Goal: Task Accomplishment & Management: Complete application form

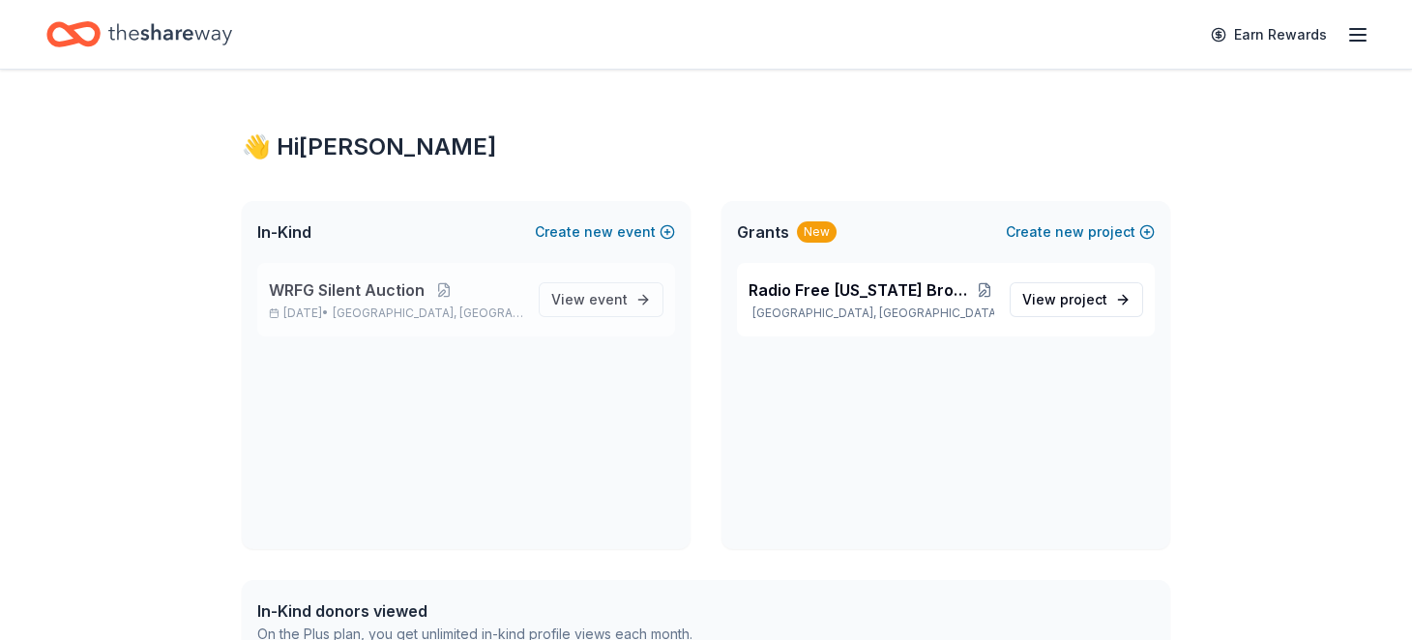
drag, startPoint x: 0, startPoint y: 0, endPoint x: 337, endPoint y: 351, distance: 486.4
click at [337, 302] on span "WRFG Silent Auction" at bounding box center [347, 290] width 156 height 23
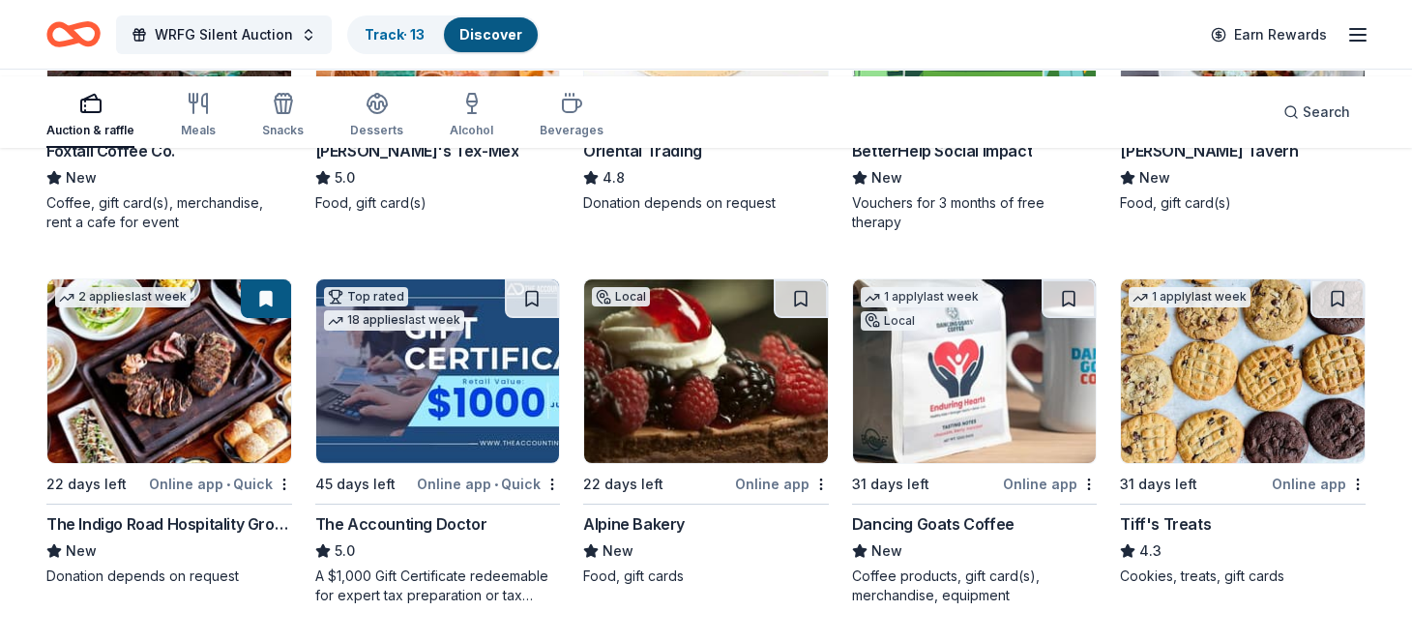
scroll to position [225, 0]
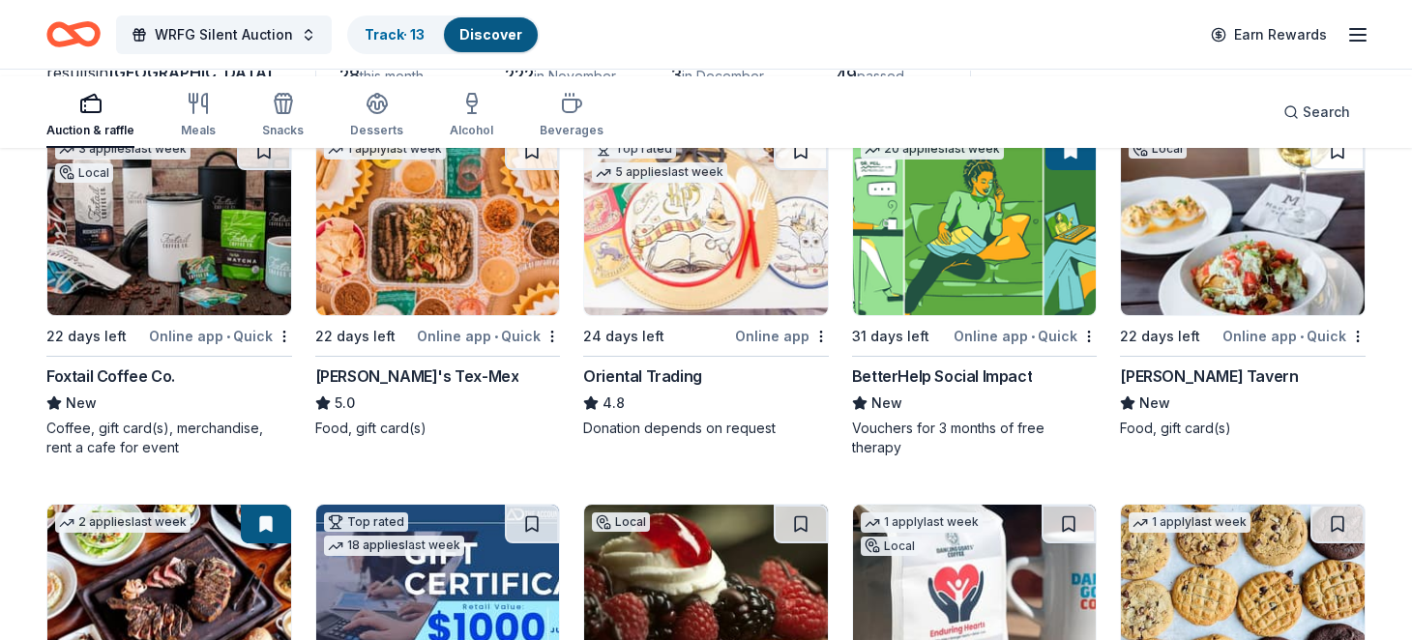
click at [191, 303] on img at bounding box center [169, 224] width 244 height 184
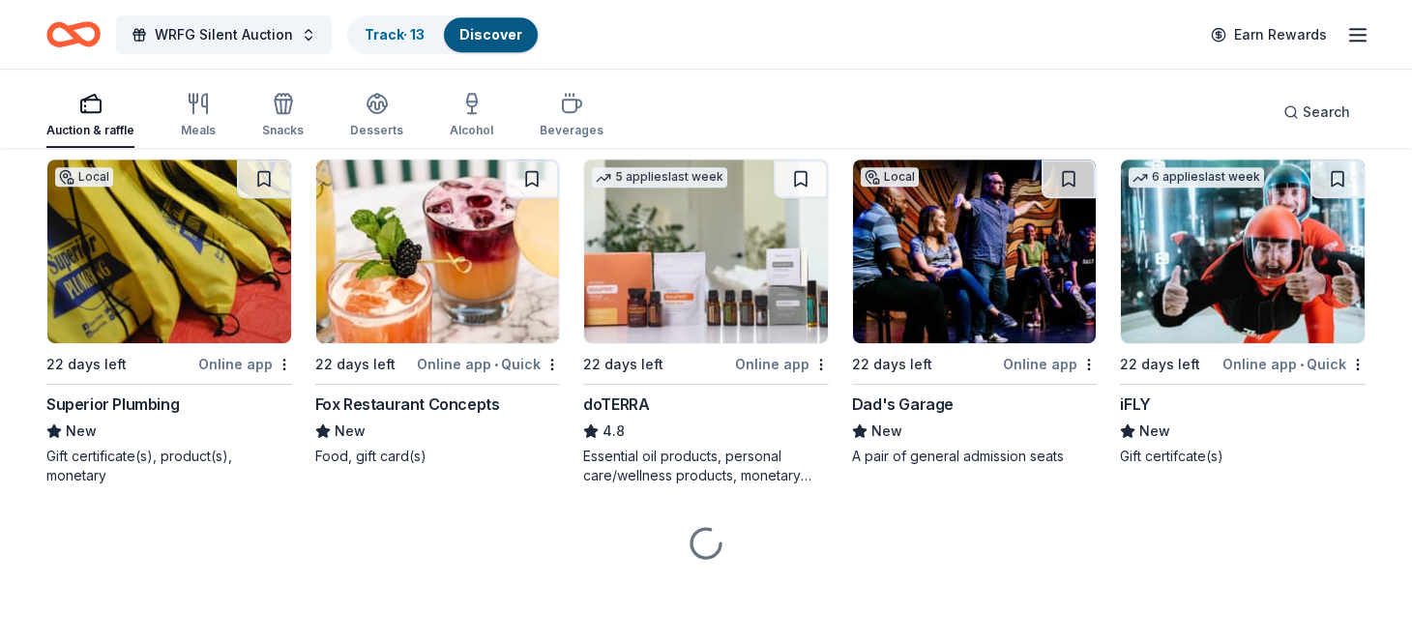
scroll to position [7196, 0]
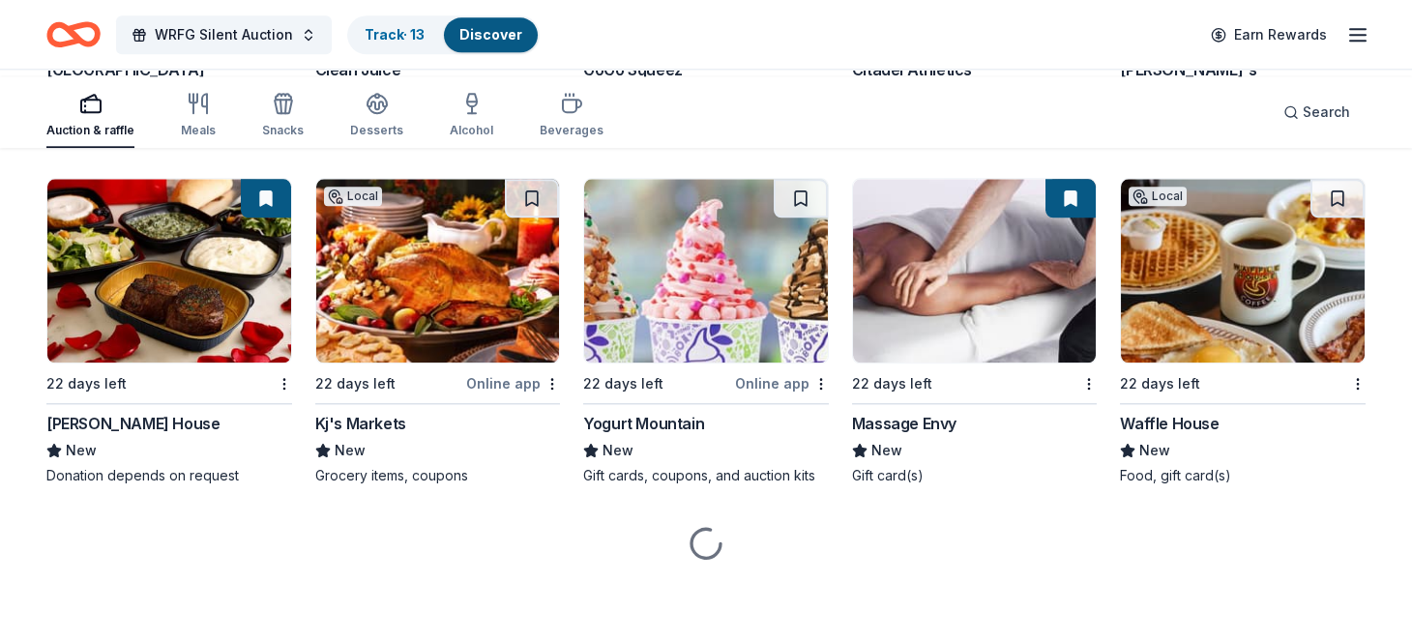
scroll to position [17253, 0]
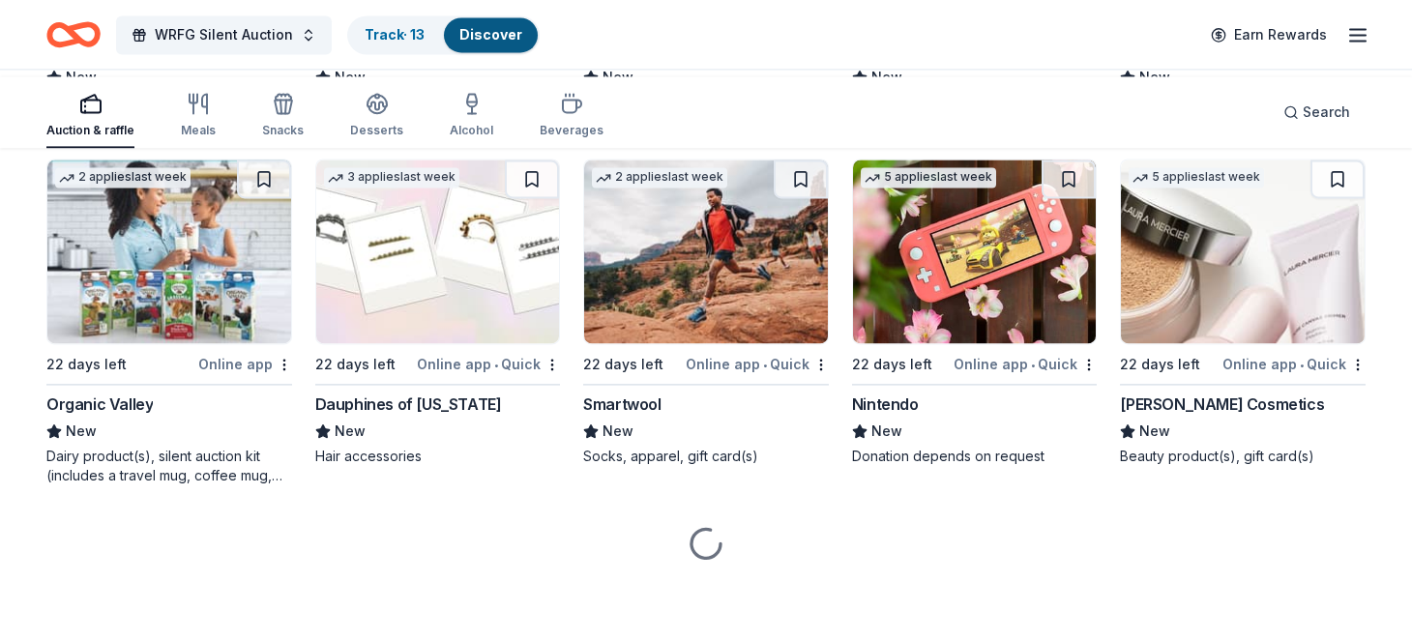
scroll to position [21315, 0]
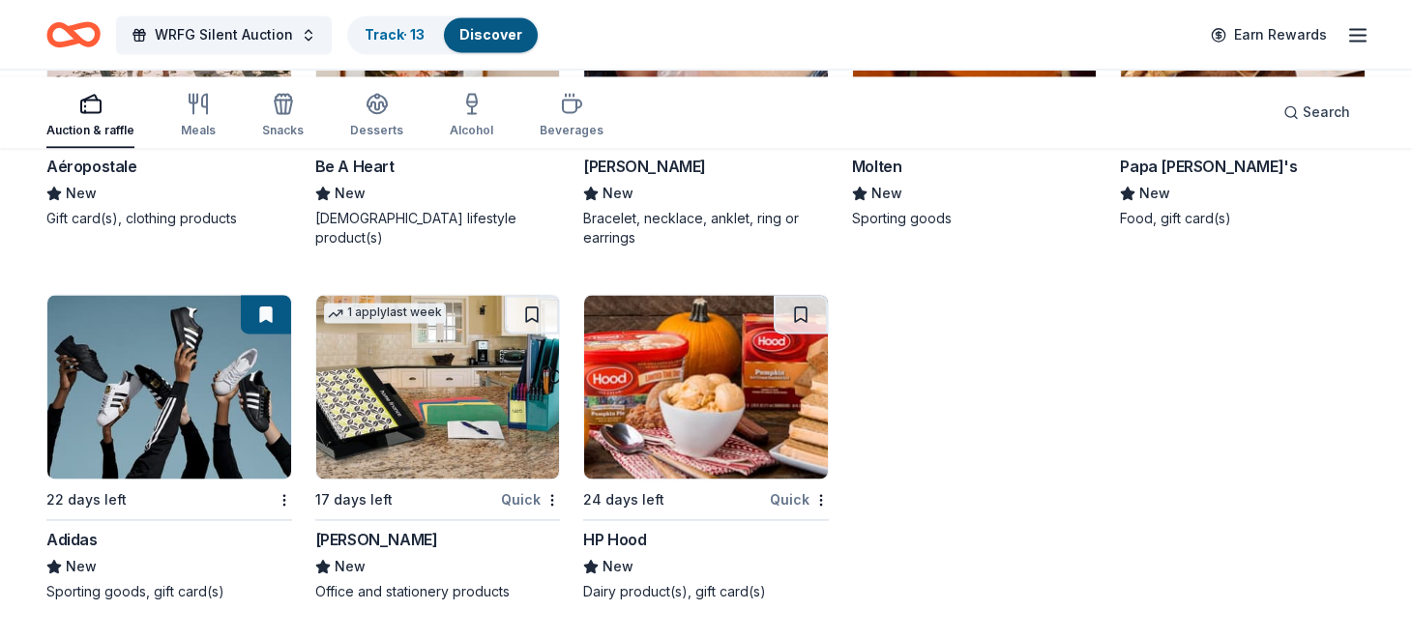
scroll to position [23131, 0]
click at [187, 338] on img at bounding box center [169, 387] width 244 height 184
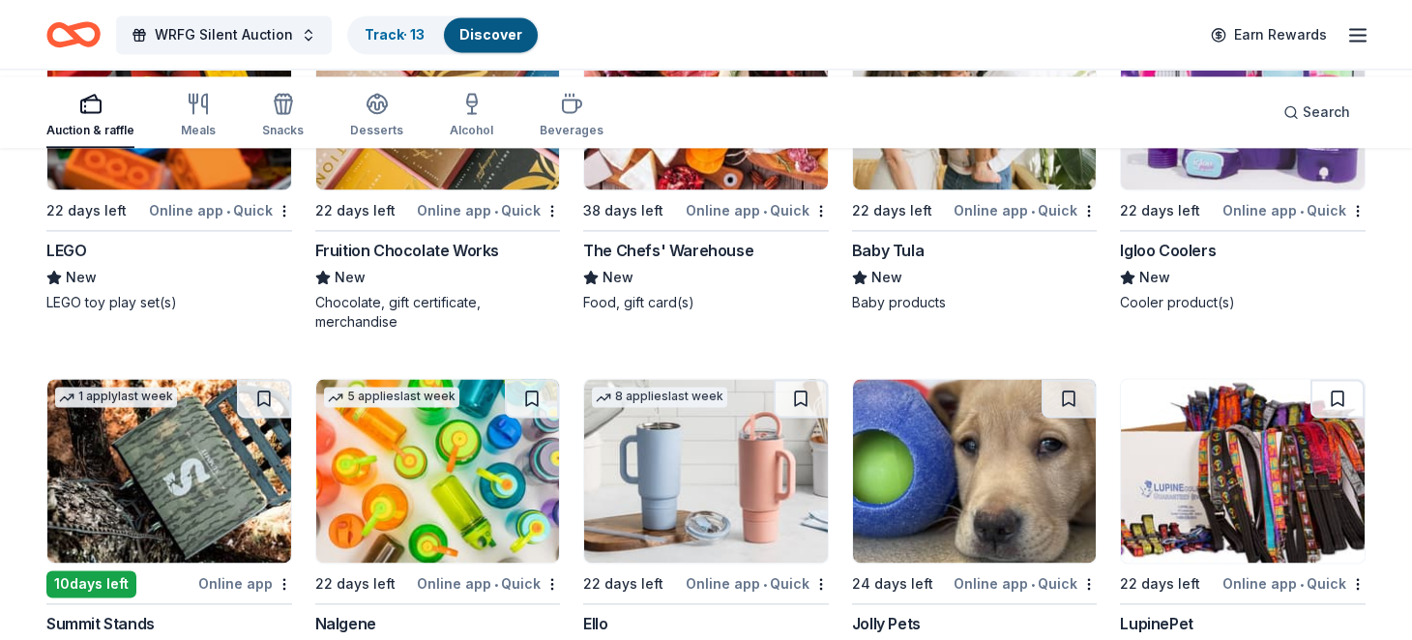
scroll to position [16360, 0]
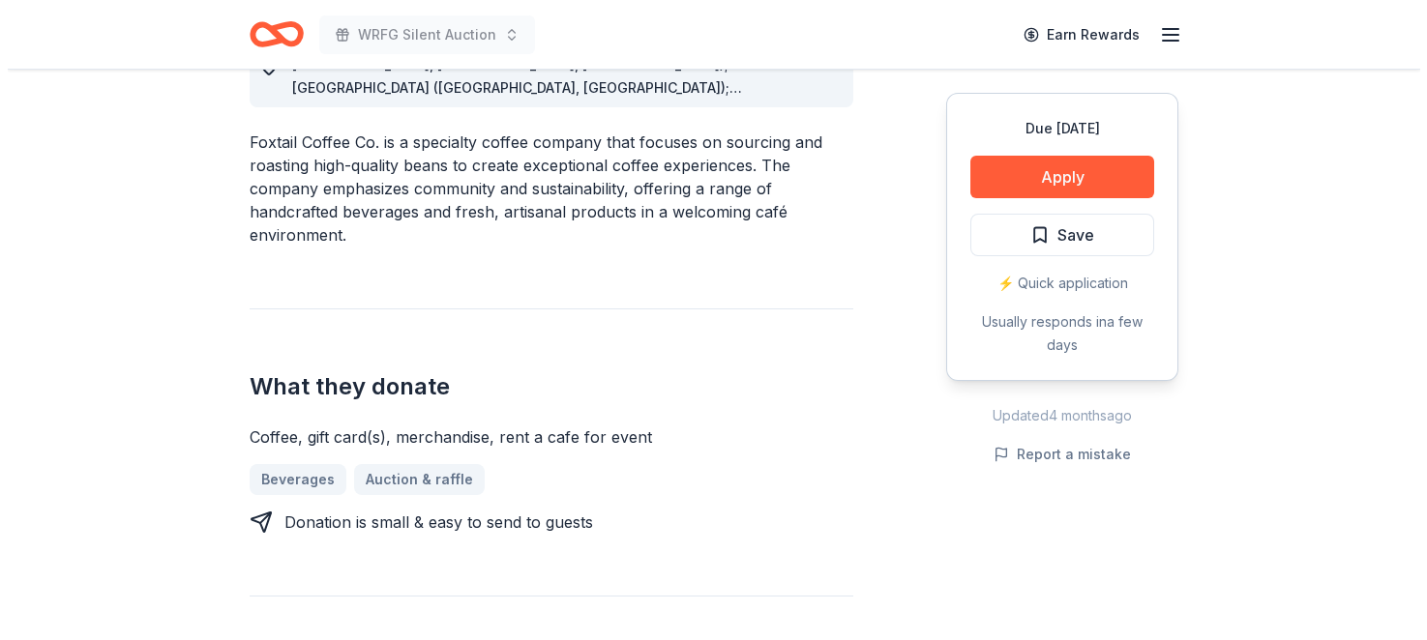
scroll to position [452, 0]
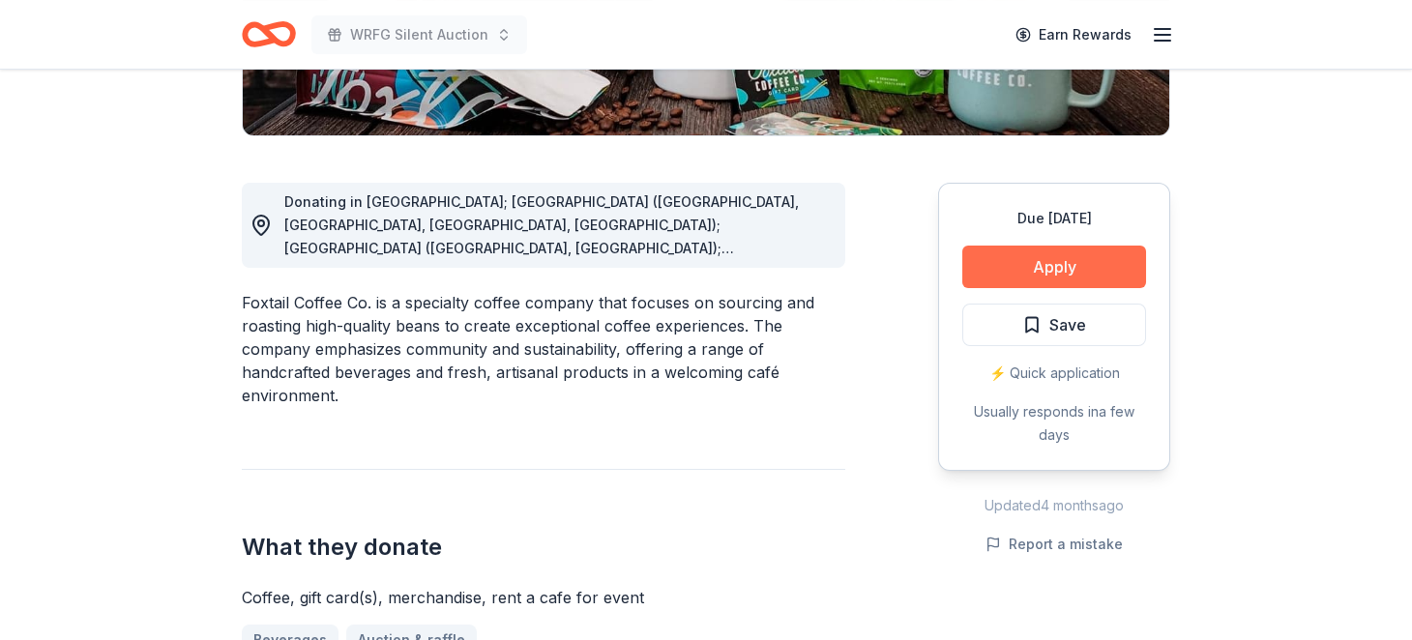
click at [992, 288] on button "Apply" at bounding box center [1054, 267] width 184 height 43
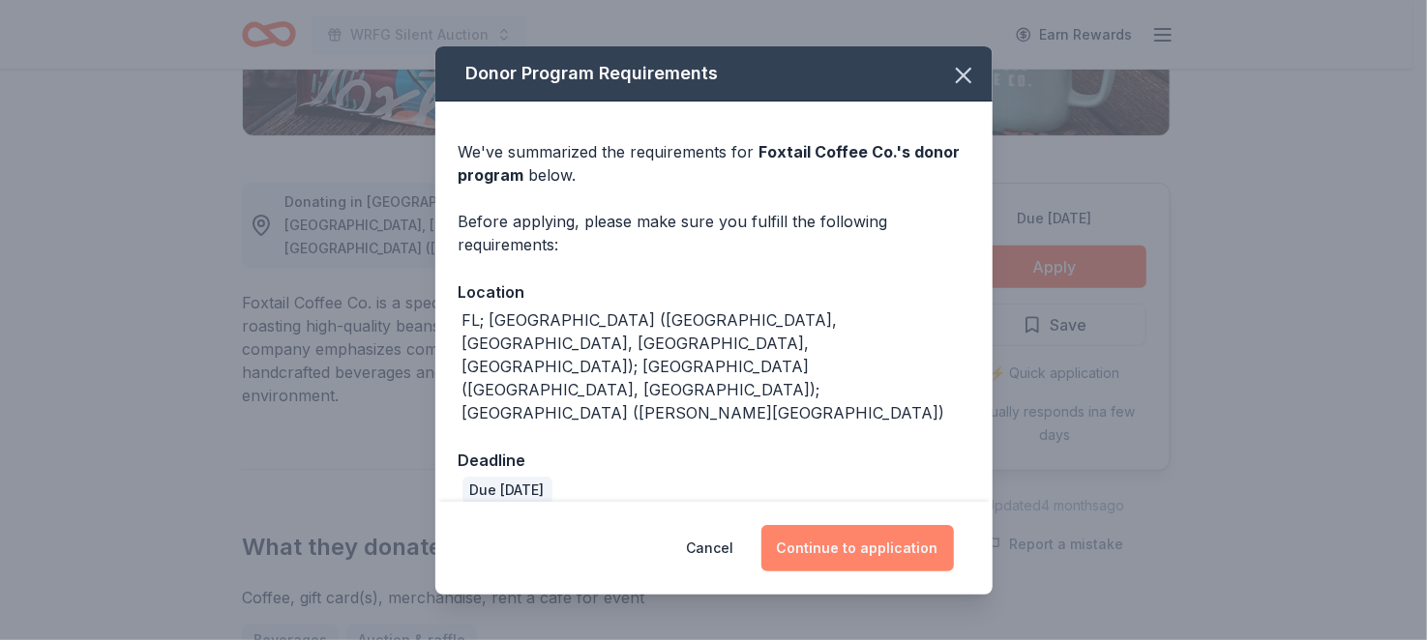
click at [901, 525] on button "Continue to application" at bounding box center [857, 548] width 192 height 46
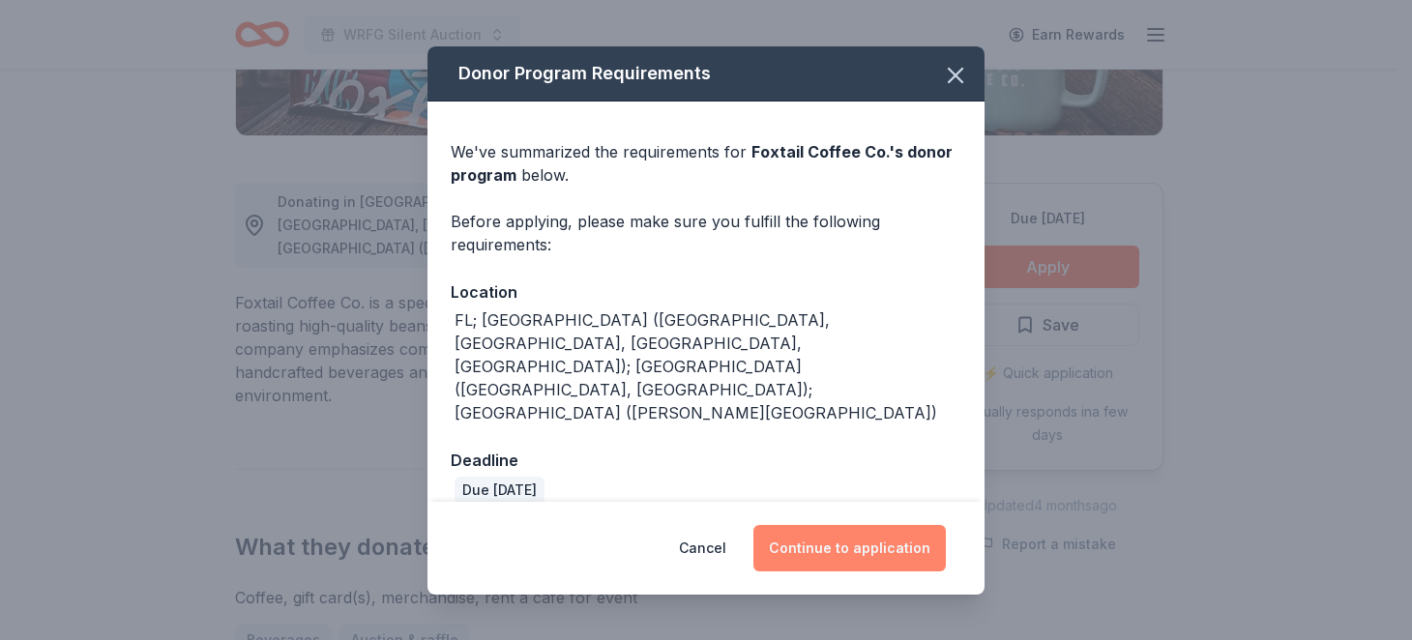
click at [901, 525] on button "Continue to application" at bounding box center [850, 548] width 192 height 46
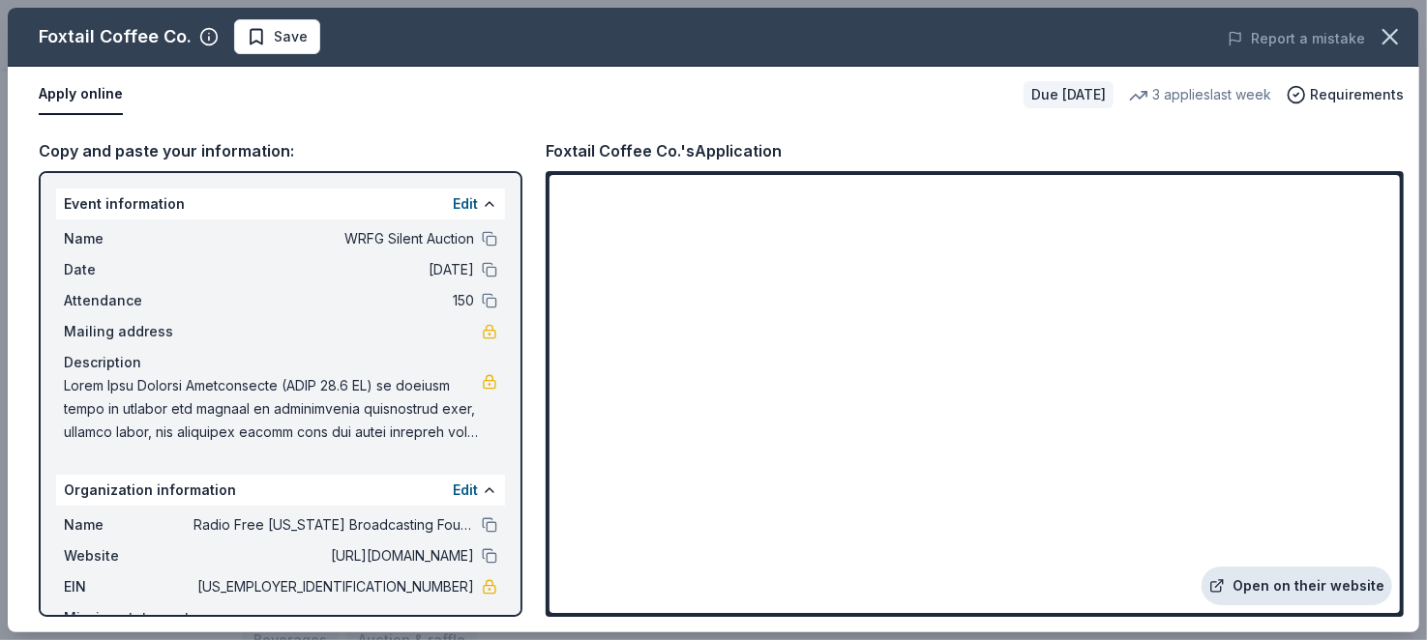
click at [1274, 567] on link "Open on their website" at bounding box center [1296, 586] width 191 height 39
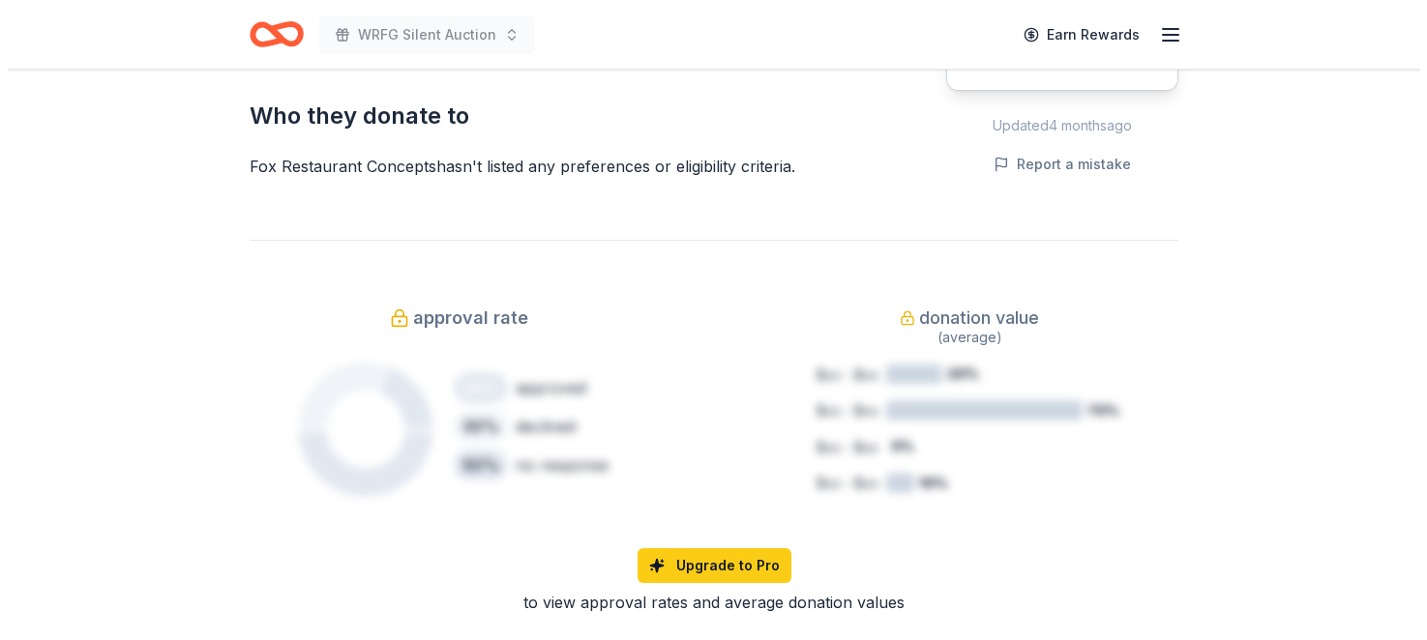
scroll to position [1129, 0]
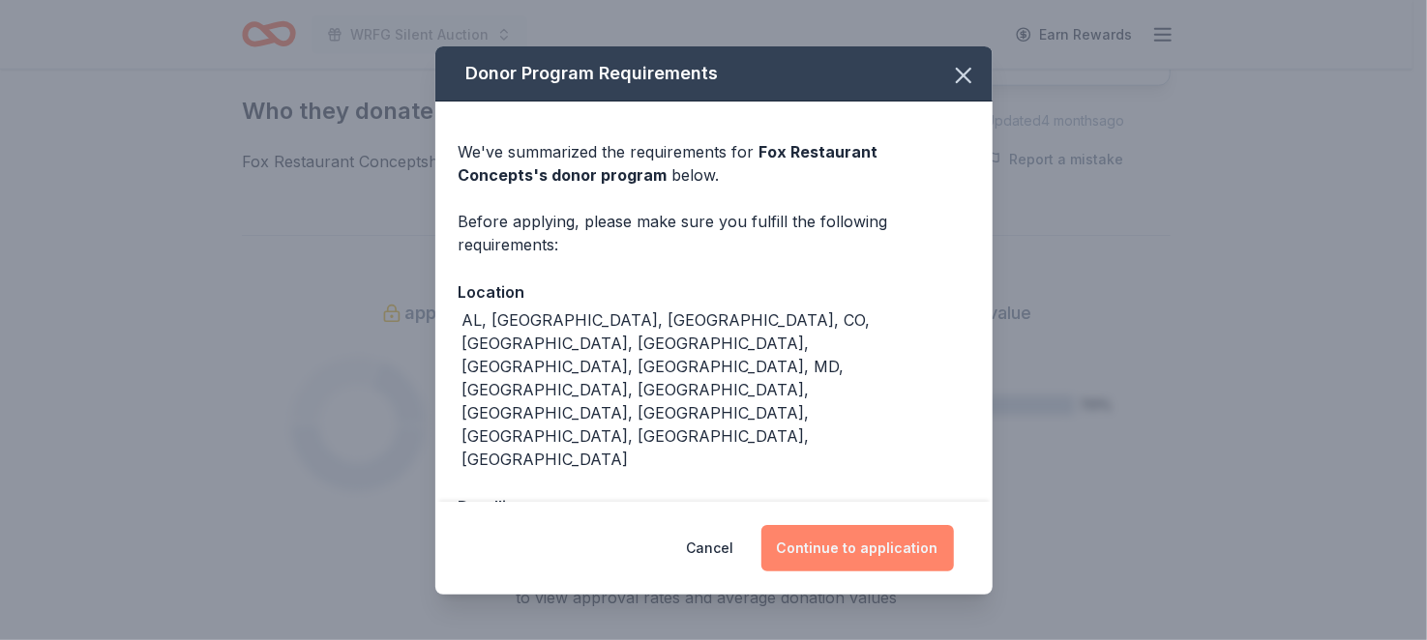
click at [923, 536] on button "Continue to application" at bounding box center [857, 548] width 192 height 46
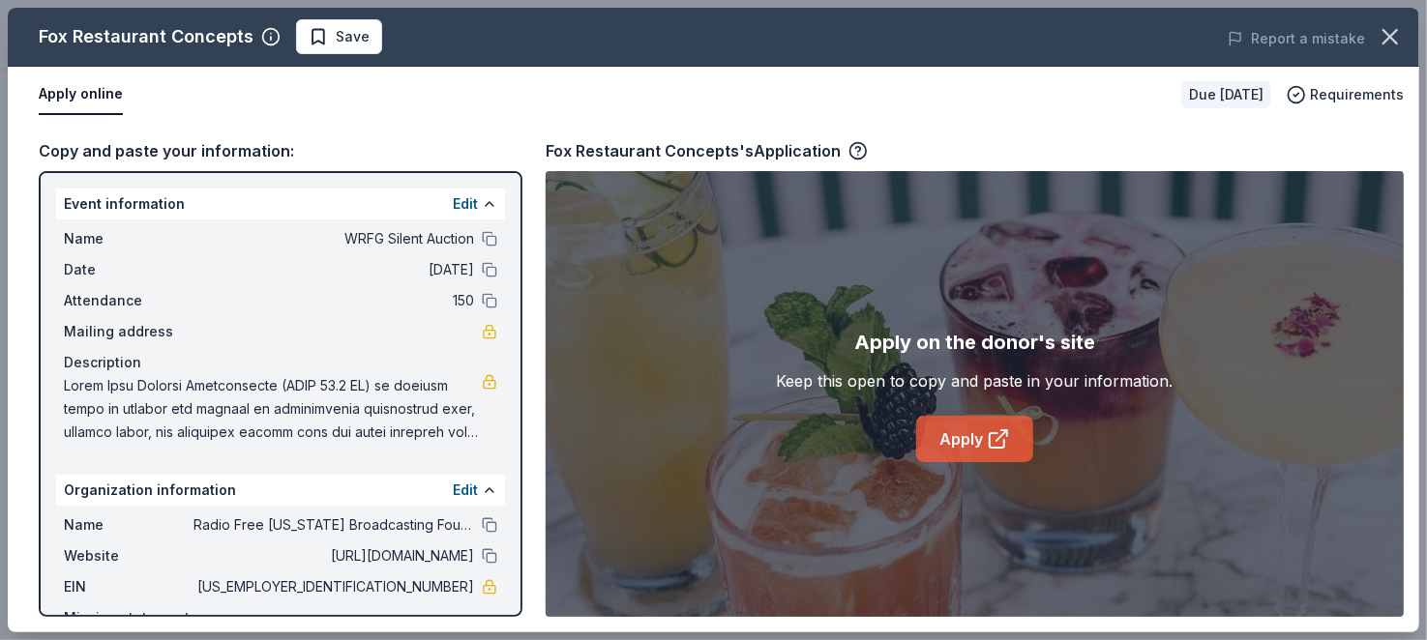
click at [968, 457] on link "Apply" at bounding box center [974, 439] width 117 height 46
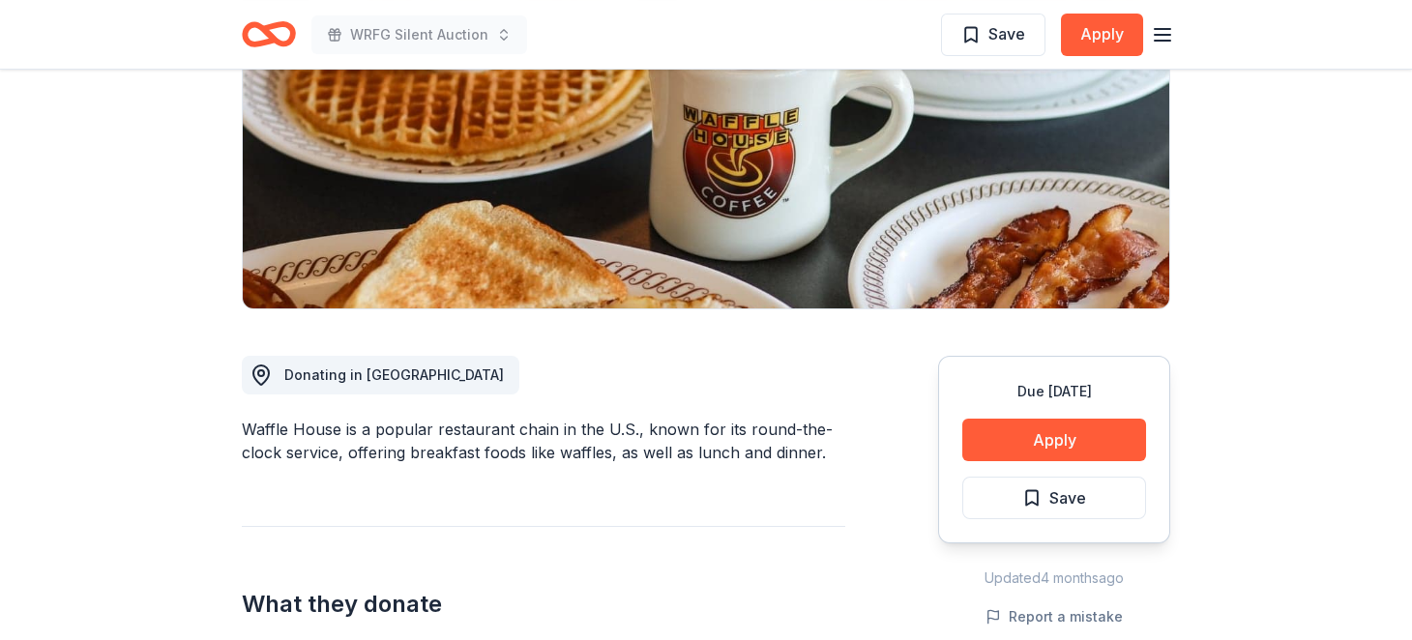
scroll to position [452, 0]
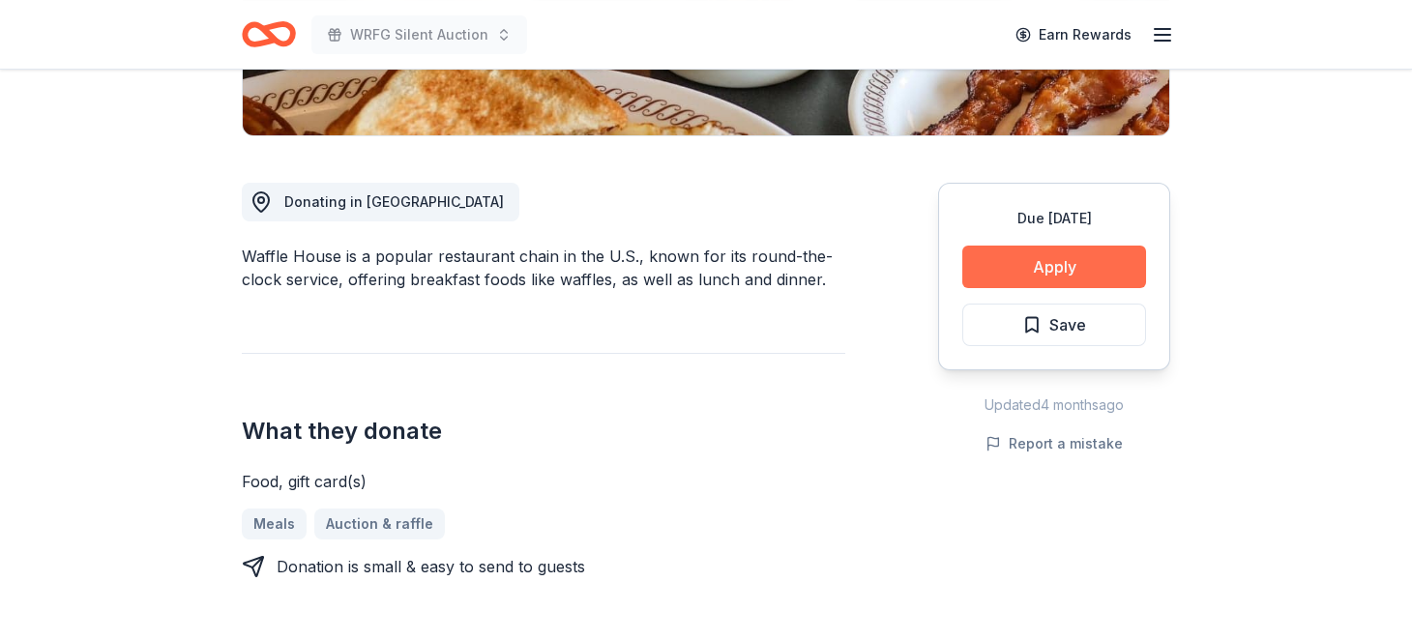
click at [1012, 288] on button "Apply" at bounding box center [1054, 267] width 184 height 43
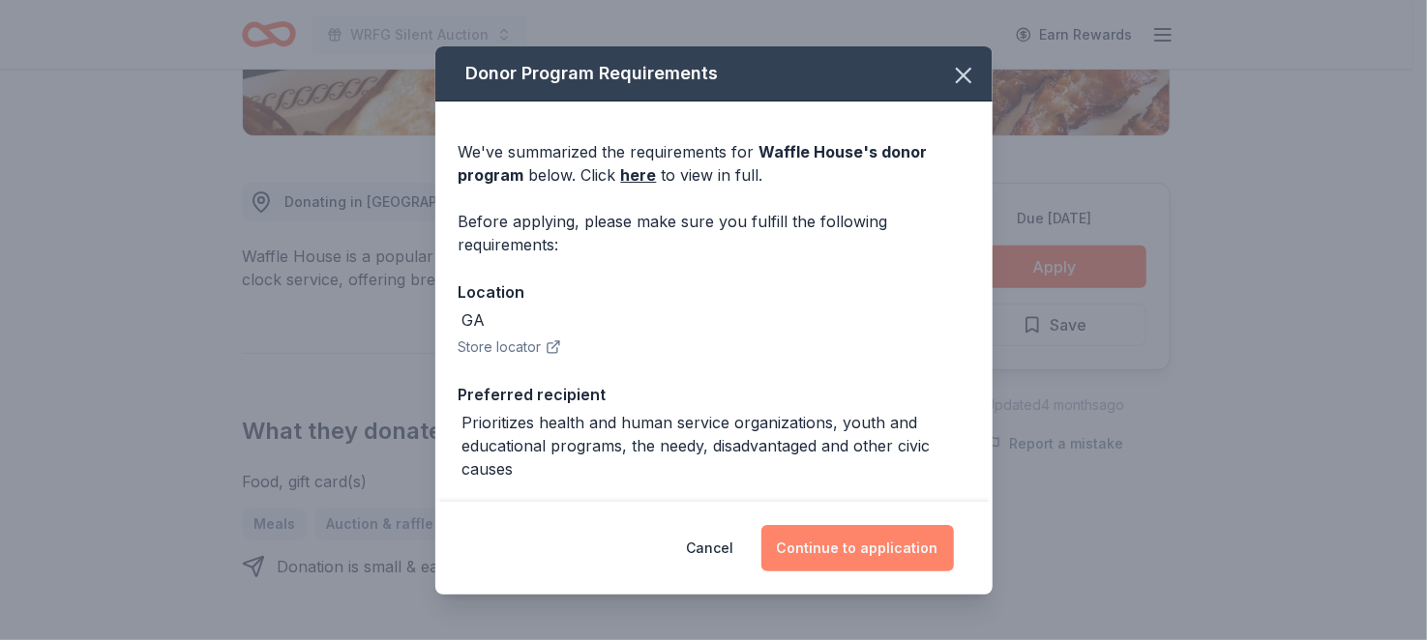
click at [916, 525] on button "Continue to application" at bounding box center [857, 548] width 192 height 46
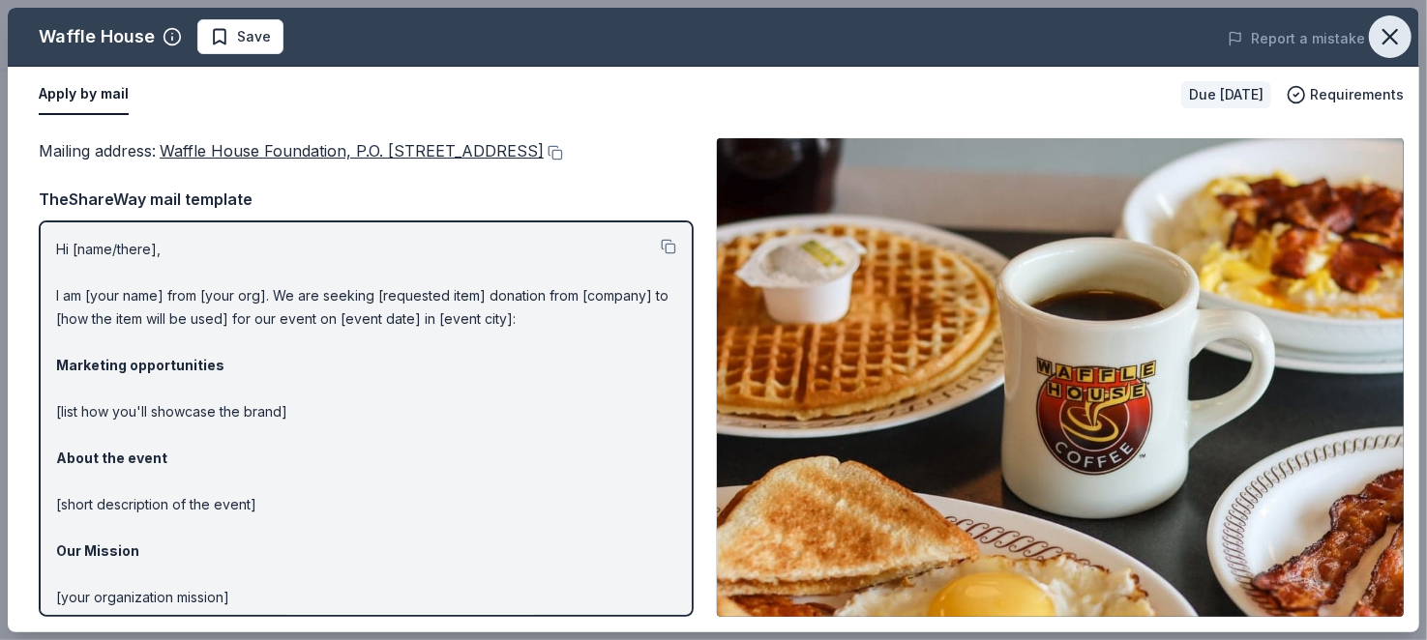
click at [1402, 49] on button "button" at bounding box center [1390, 36] width 43 height 43
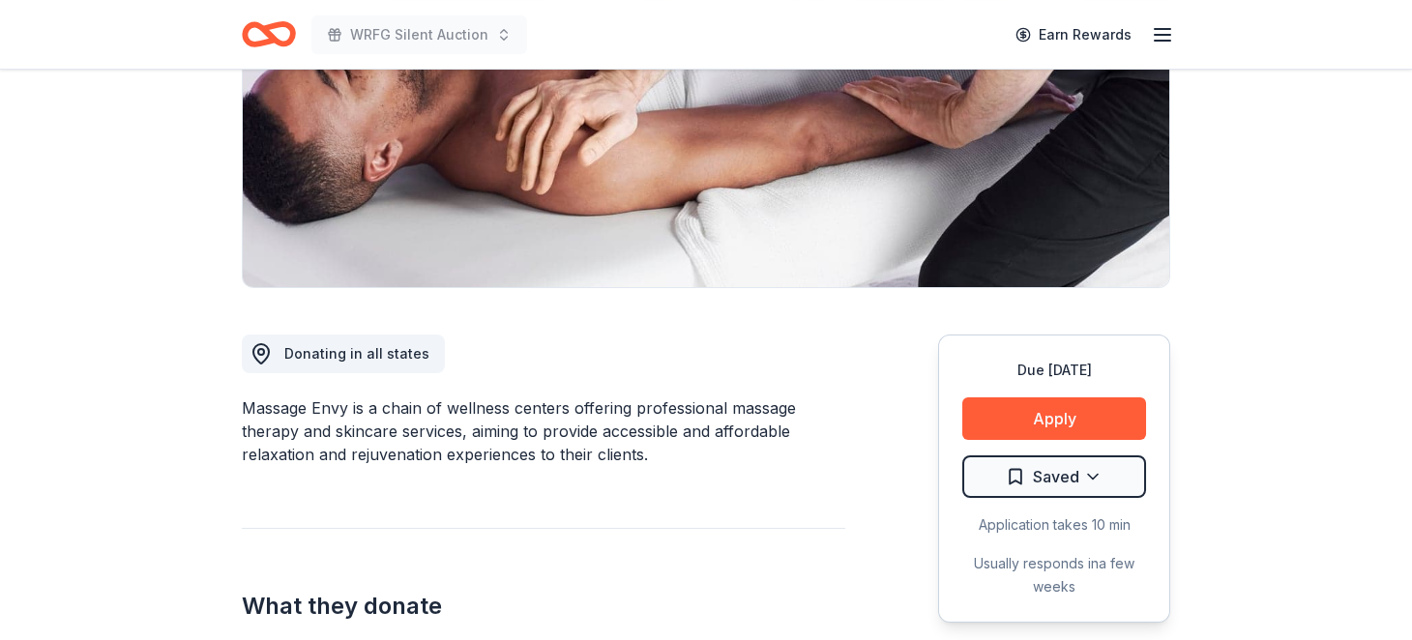
scroll to position [452, 0]
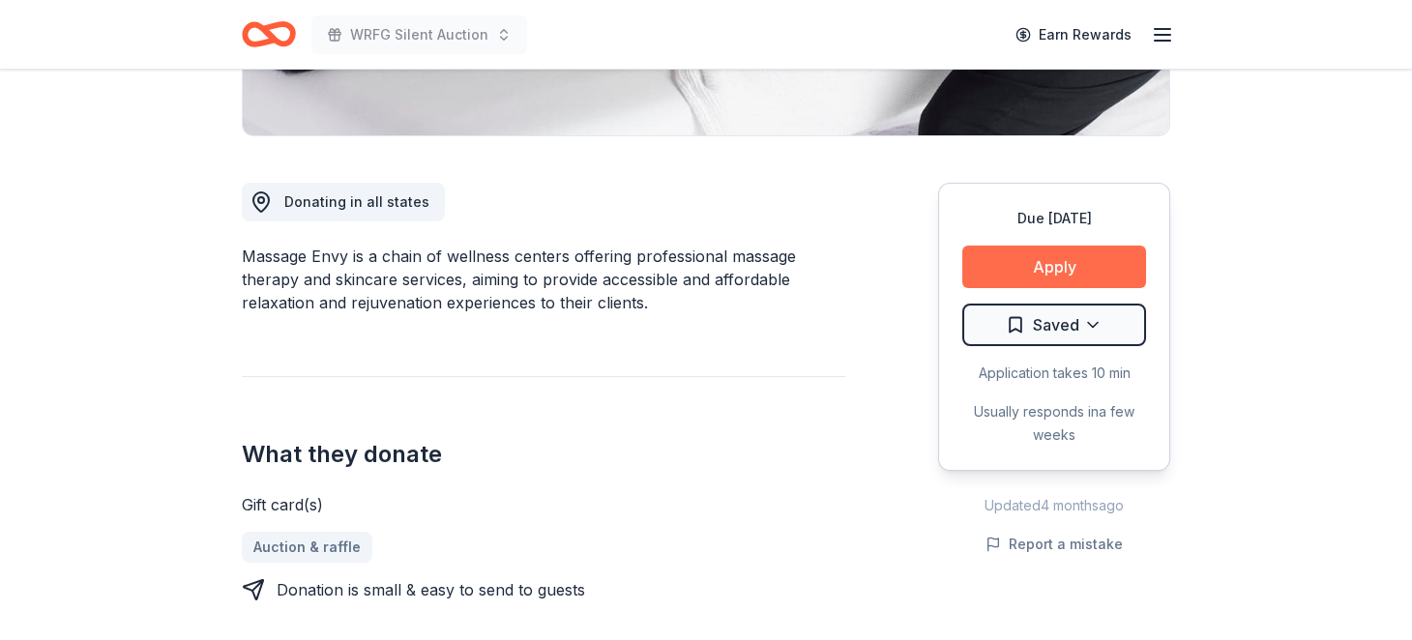
click at [1007, 288] on button "Apply" at bounding box center [1054, 267] width 184 height 43
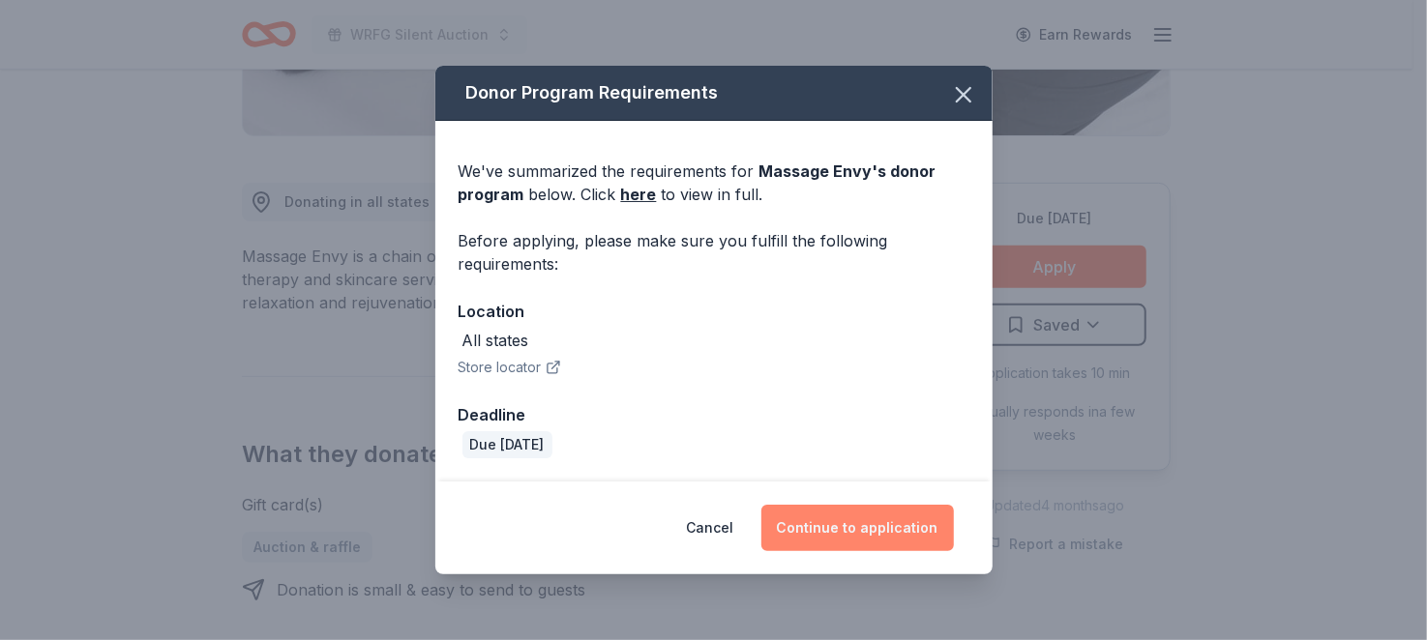
click at [944, 522] on button "Continue to application" at bounding box center [857, 528] width 192 height 46
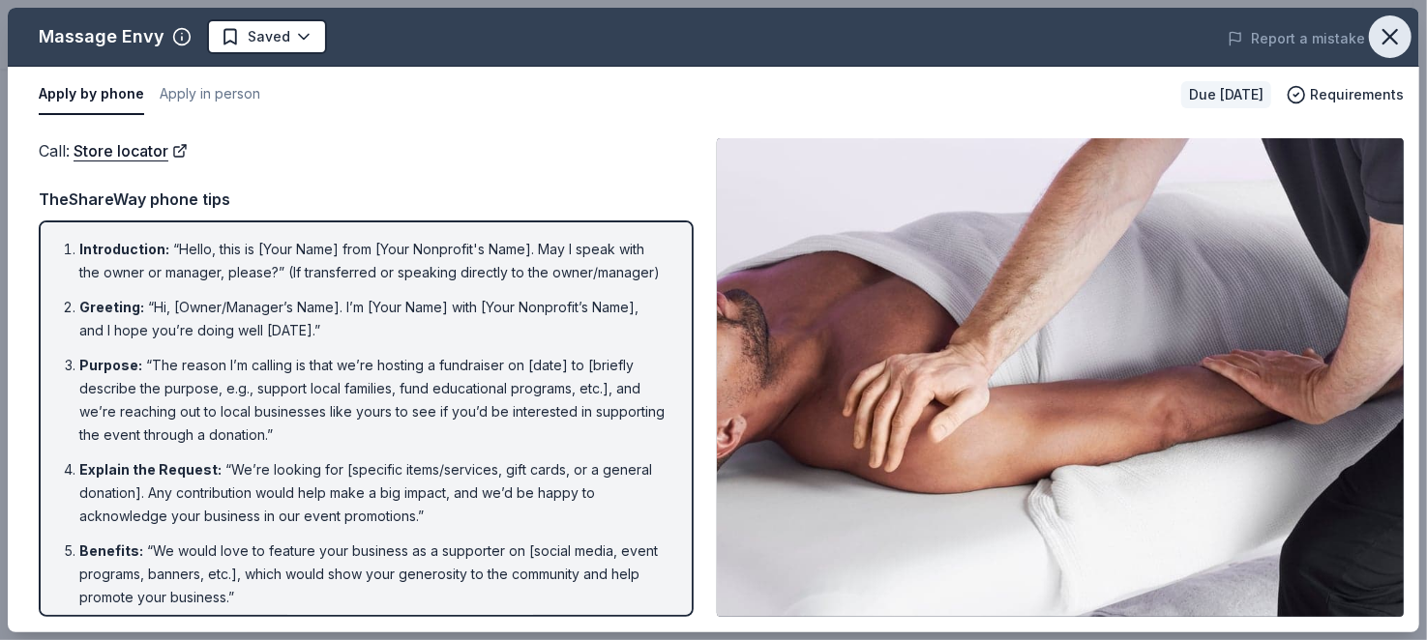
click at [1385, 47] on icon "button" at bounding box center [1389, 36] width 27 height 27
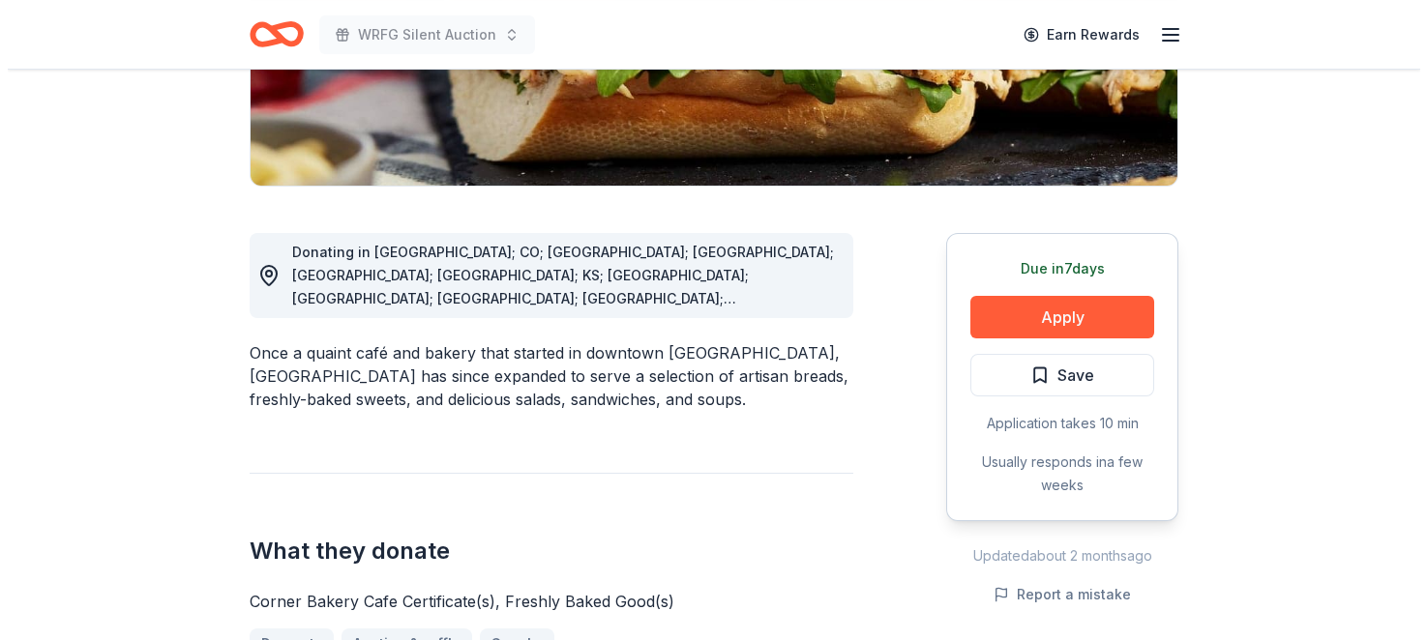
scroll to position [452, 0]
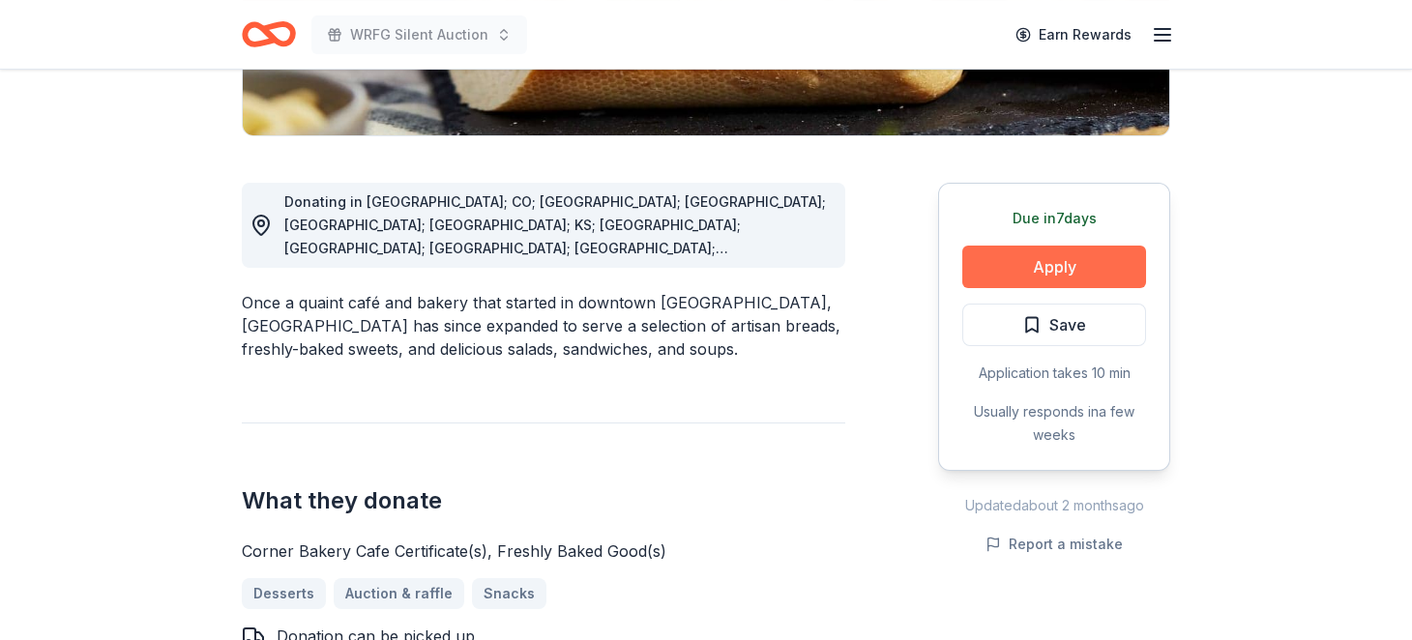
click at [1014, 288] on button "Apply" at bounding box center [1054, 267] width 184 height 43
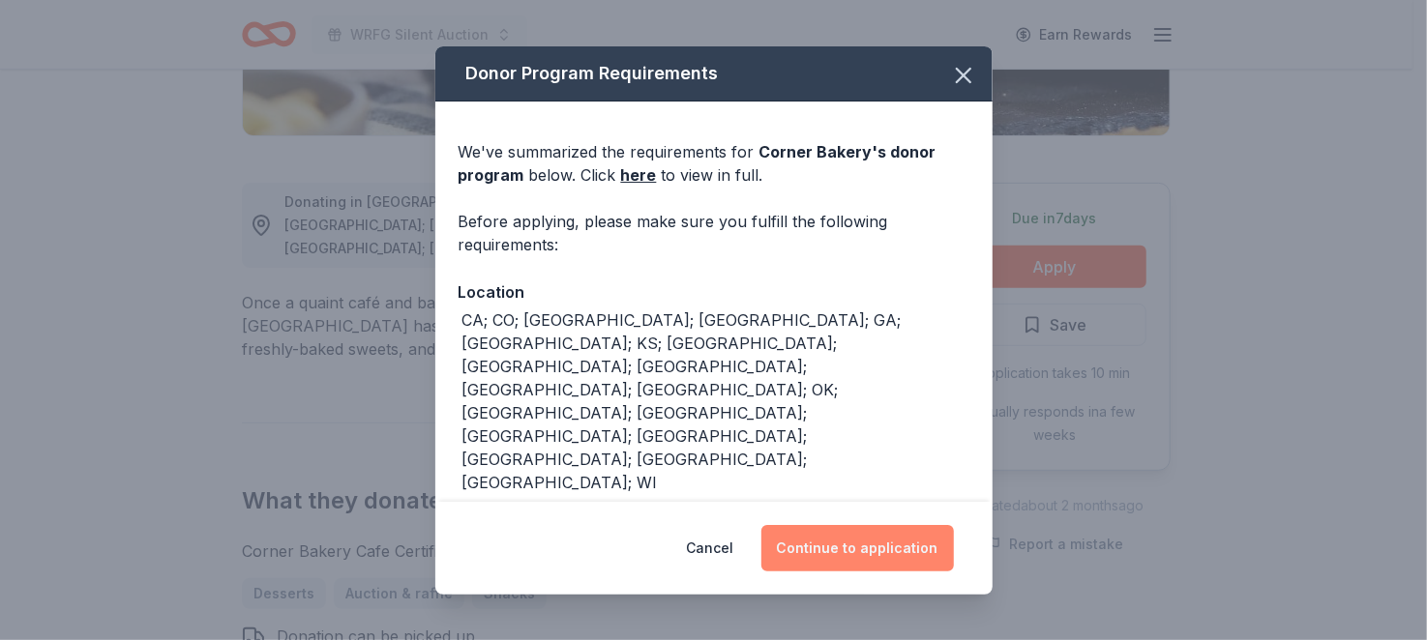
click at [885, 528] on button "Continue to application" at bounding box center [857, 548] width 192 height 46
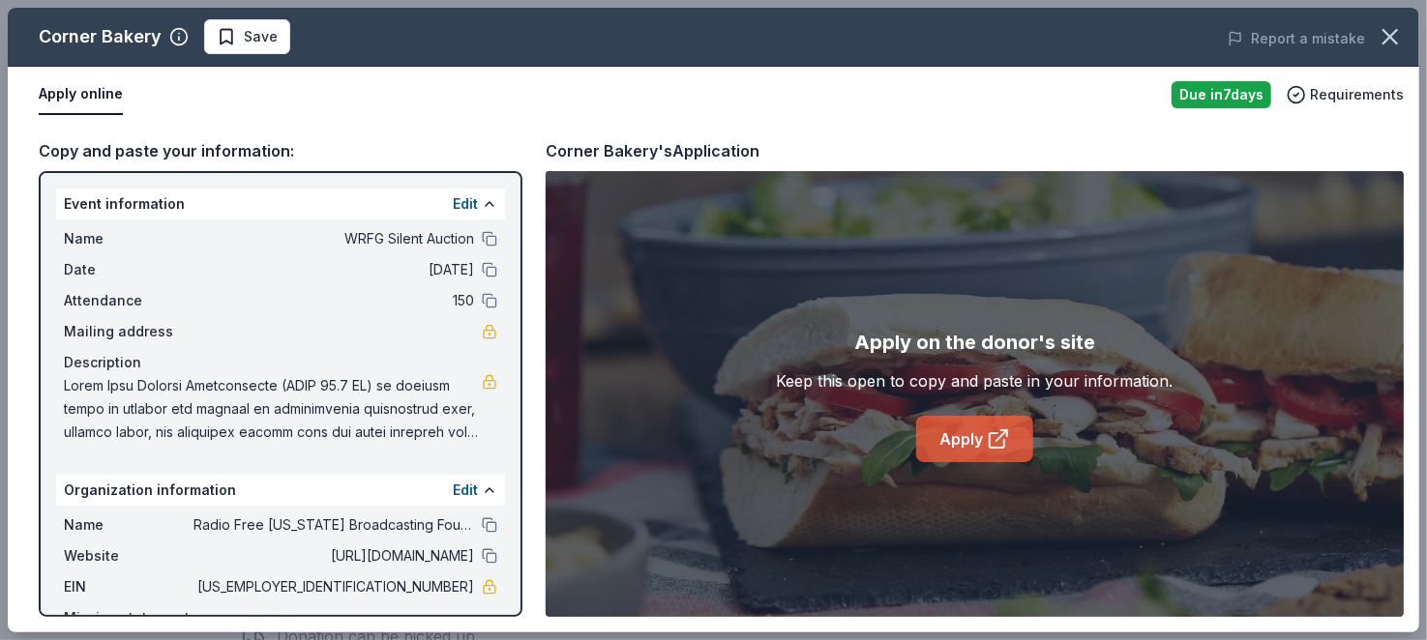
click at [979, 462] on link "Apply" at bounding box center [974, 439] width 117 height 46
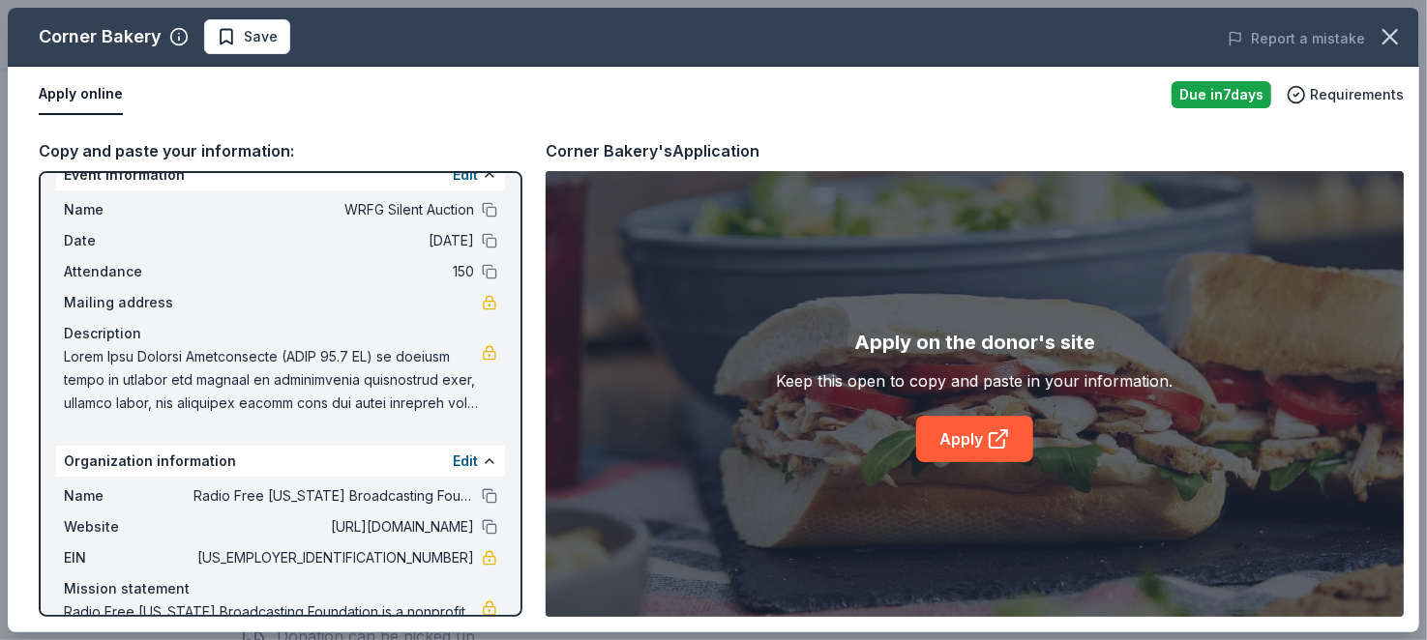
scroll to position [0, 0]
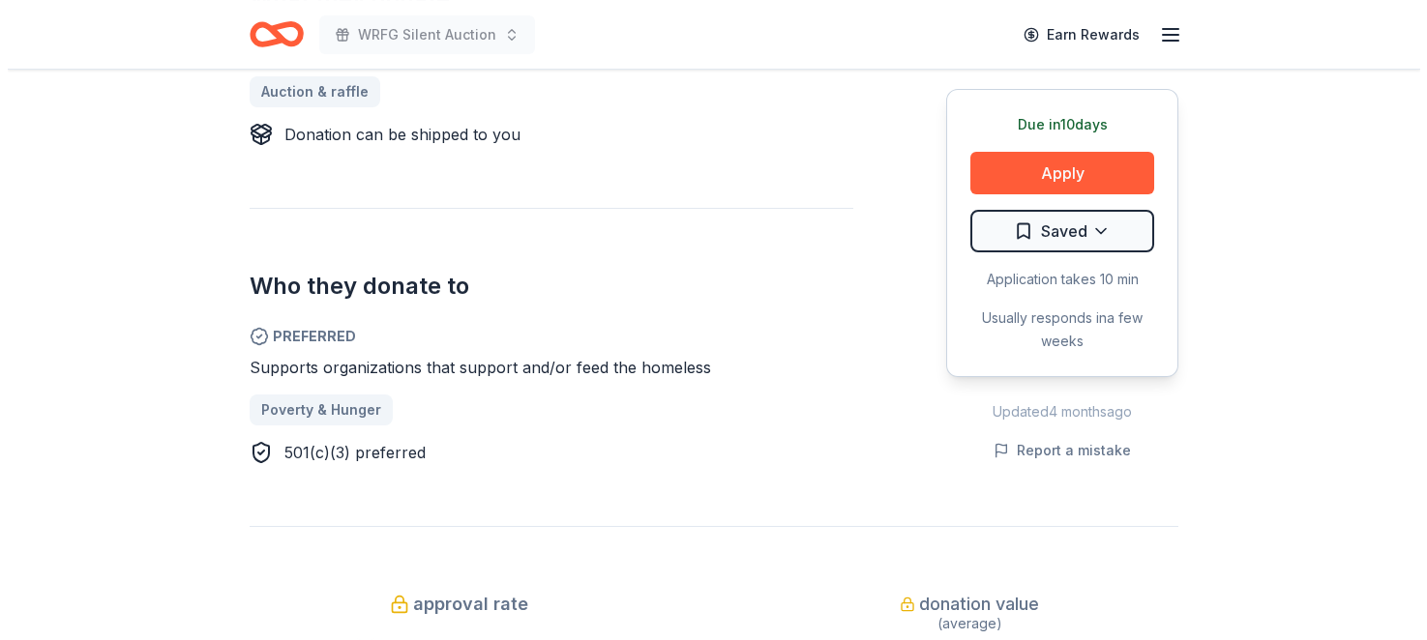
scroll to position [903, 0]
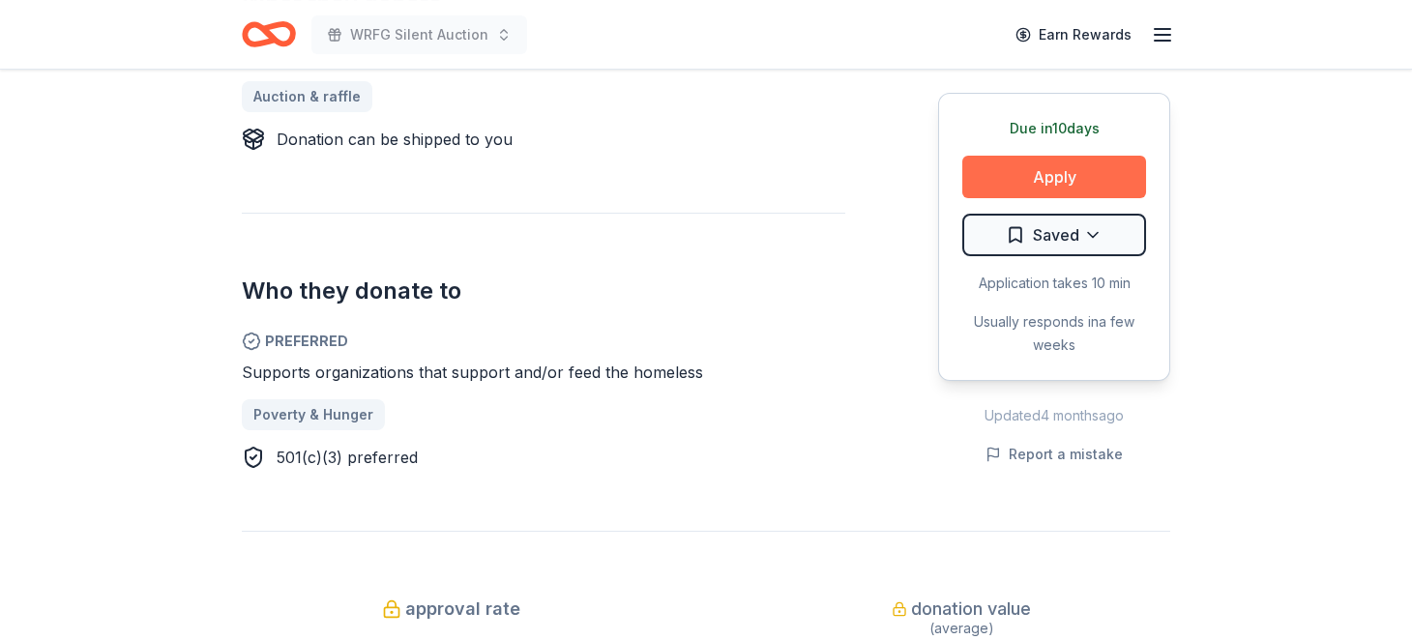
click at [1035, 198] on button "Apply" at bounding box center [1054, 177] width 184 height 43
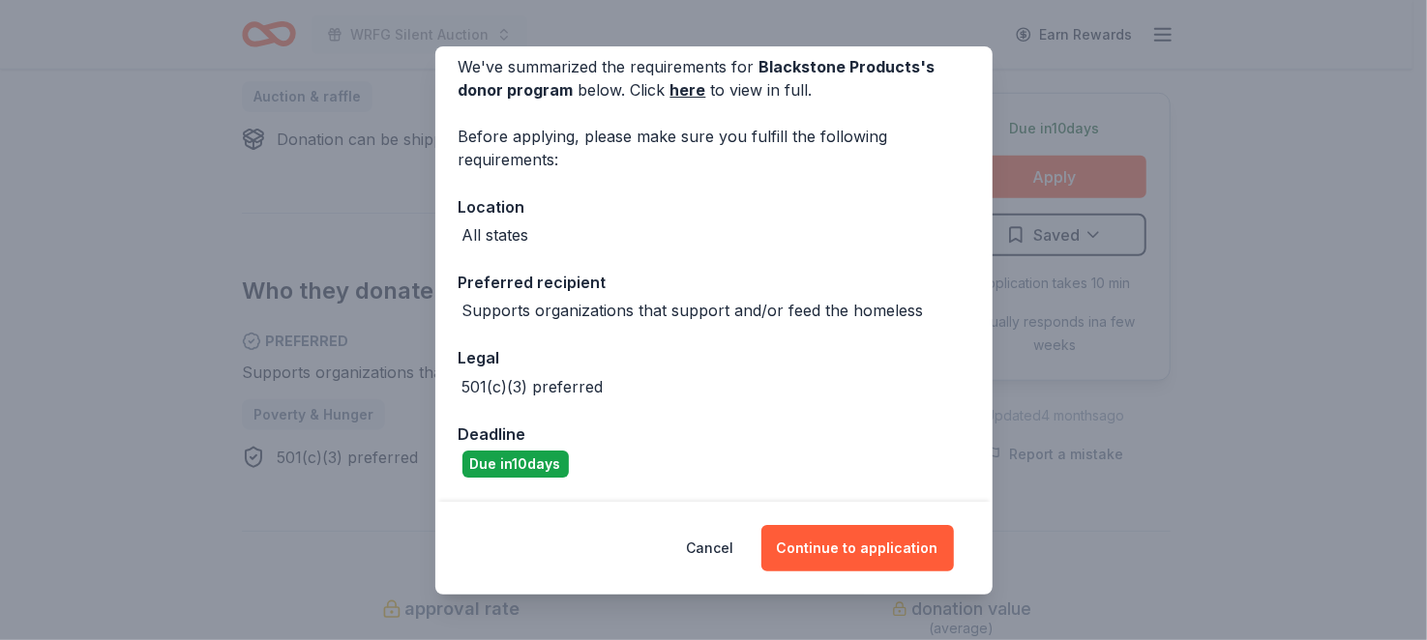
scroll to position [249, 0]
click at [919, 534] on button "Continue to application" at bounding box center [857, 548] width 192 height 46
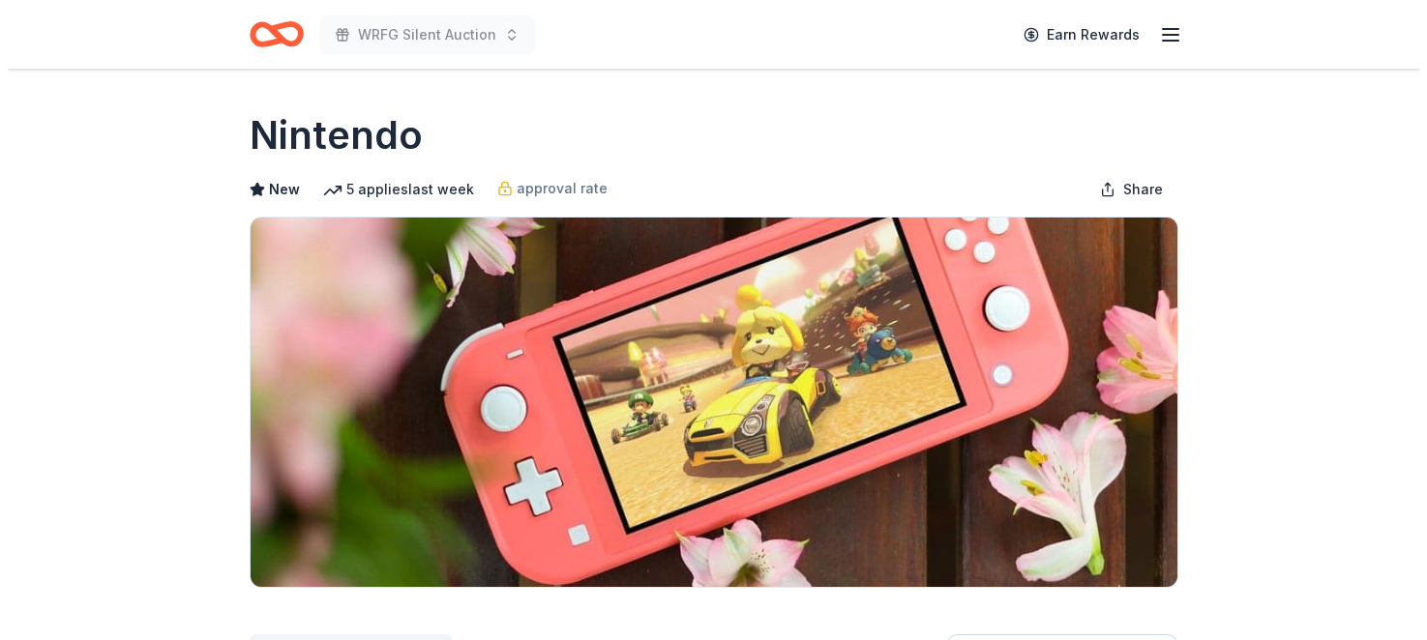
scroll to position [677, 0]
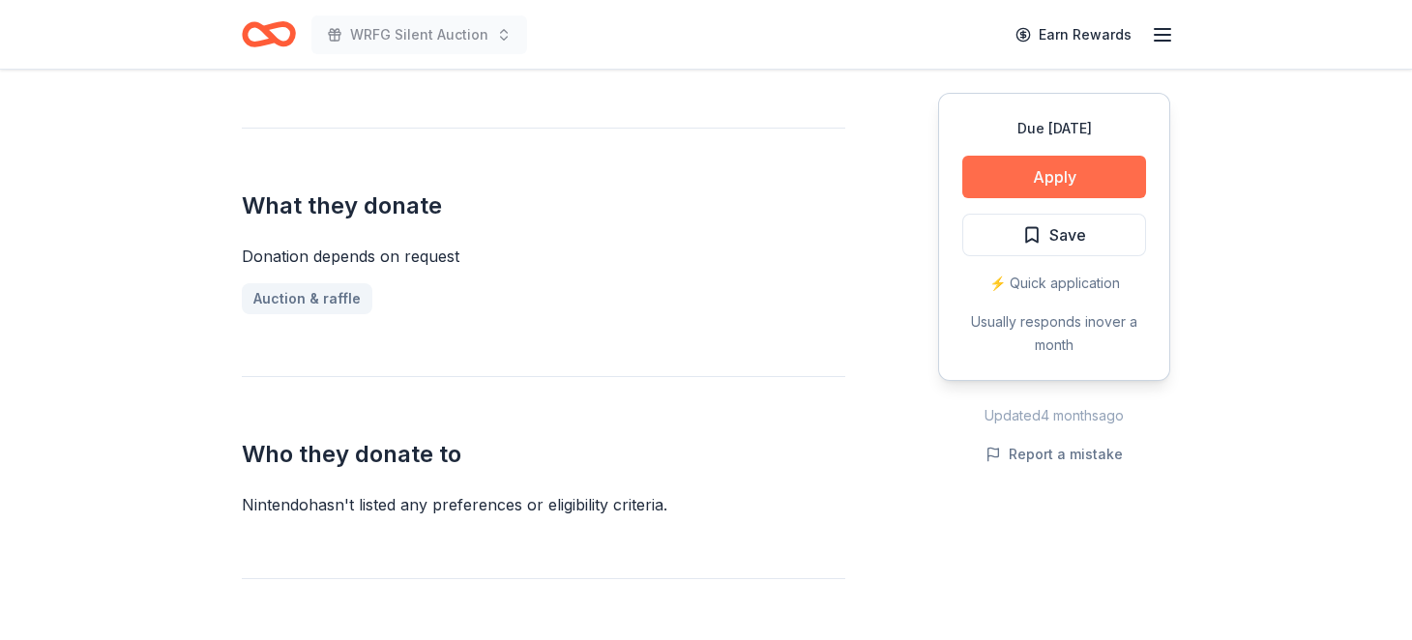
click at [1042, 198] on button "Apply" at bounding box center [1054, 177] width 184 height 43
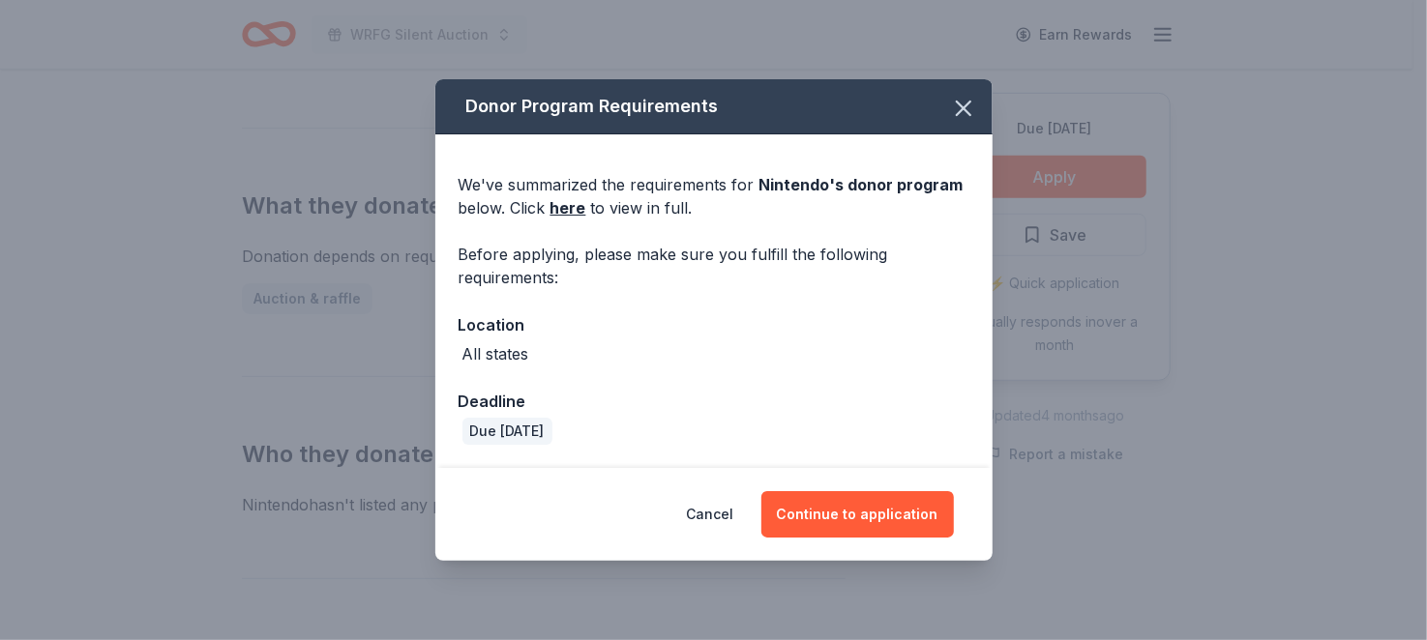
scroll to position [59, 0]
click at [906, 535] on button "Continue to application" at bounding box center [857, 514] width 192 height 46
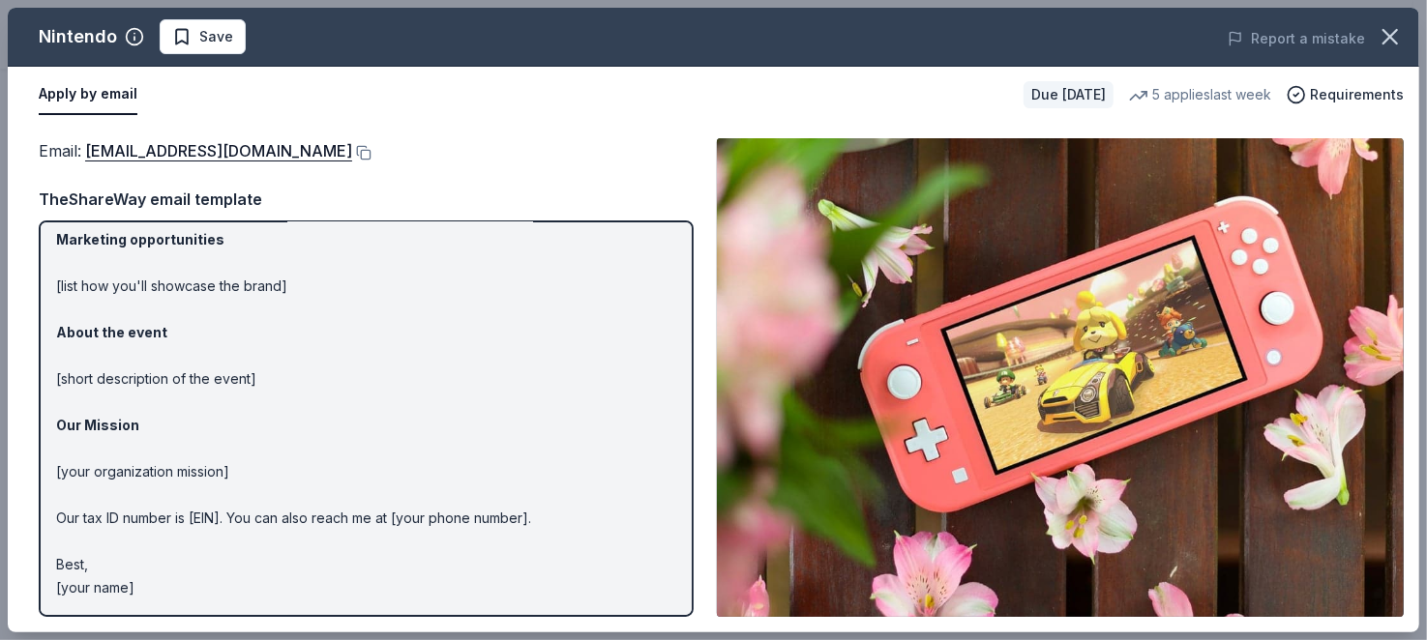
scroll to position [0, 0]
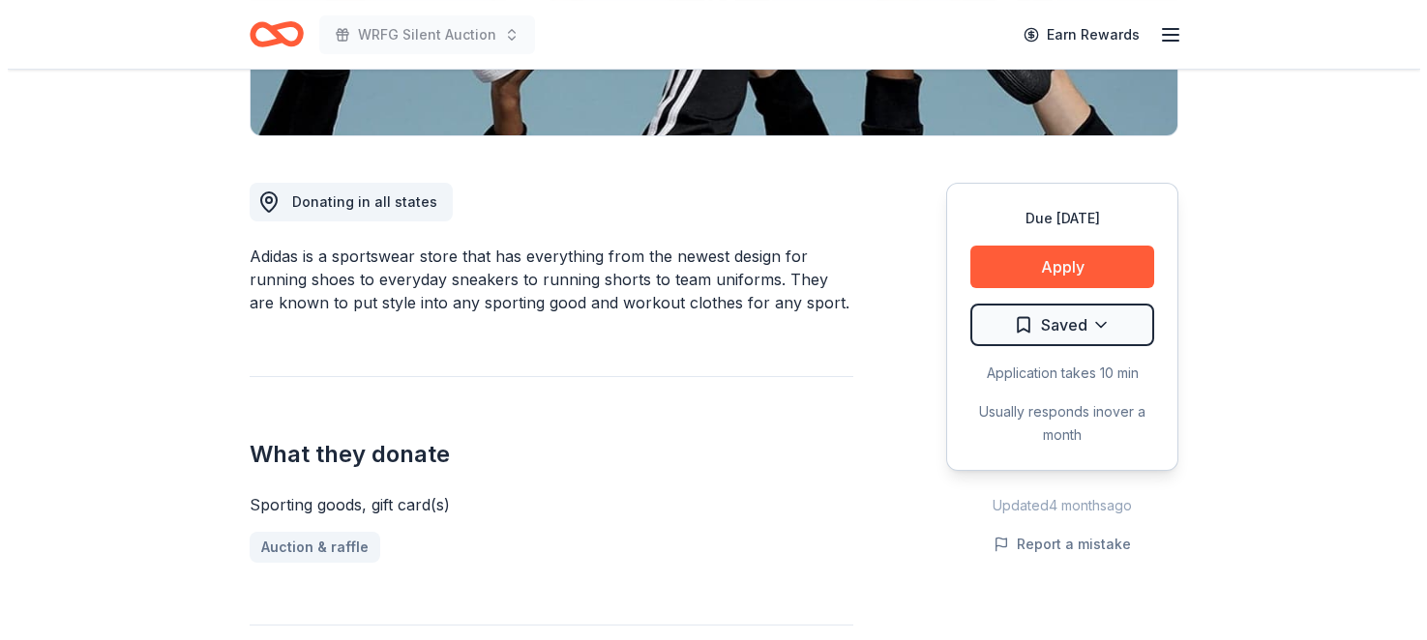
scroll to position [677, 0]
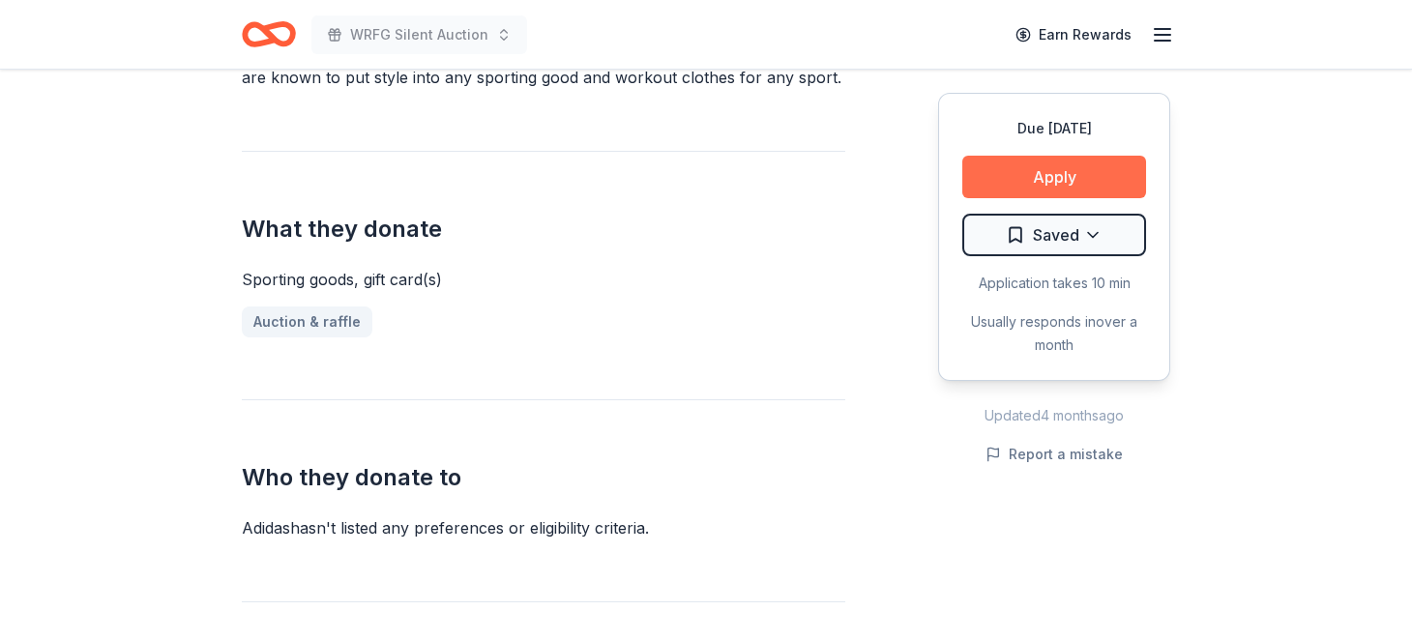
click at [1021, 198] on button "Apply" at bounding box center [1054, 177] width 184 height 43
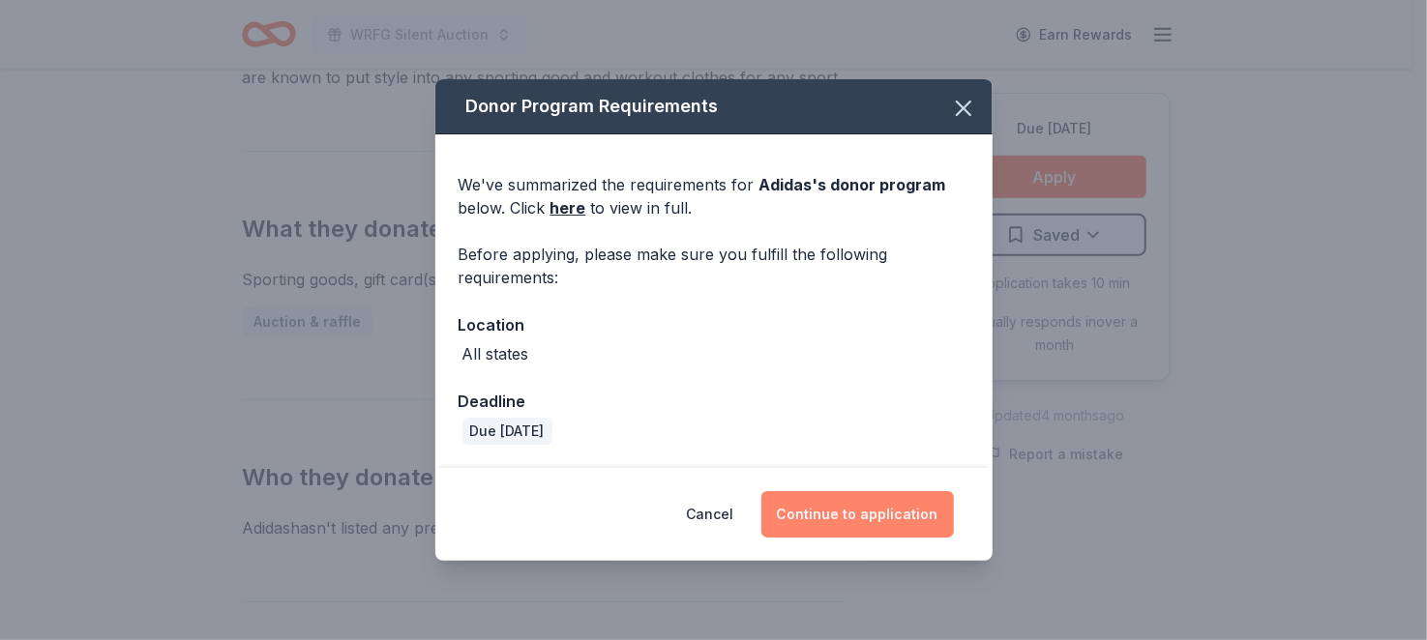
click at [905, 525] on button "Continue to application" at bounding box center [857, 514] width 192 height 46
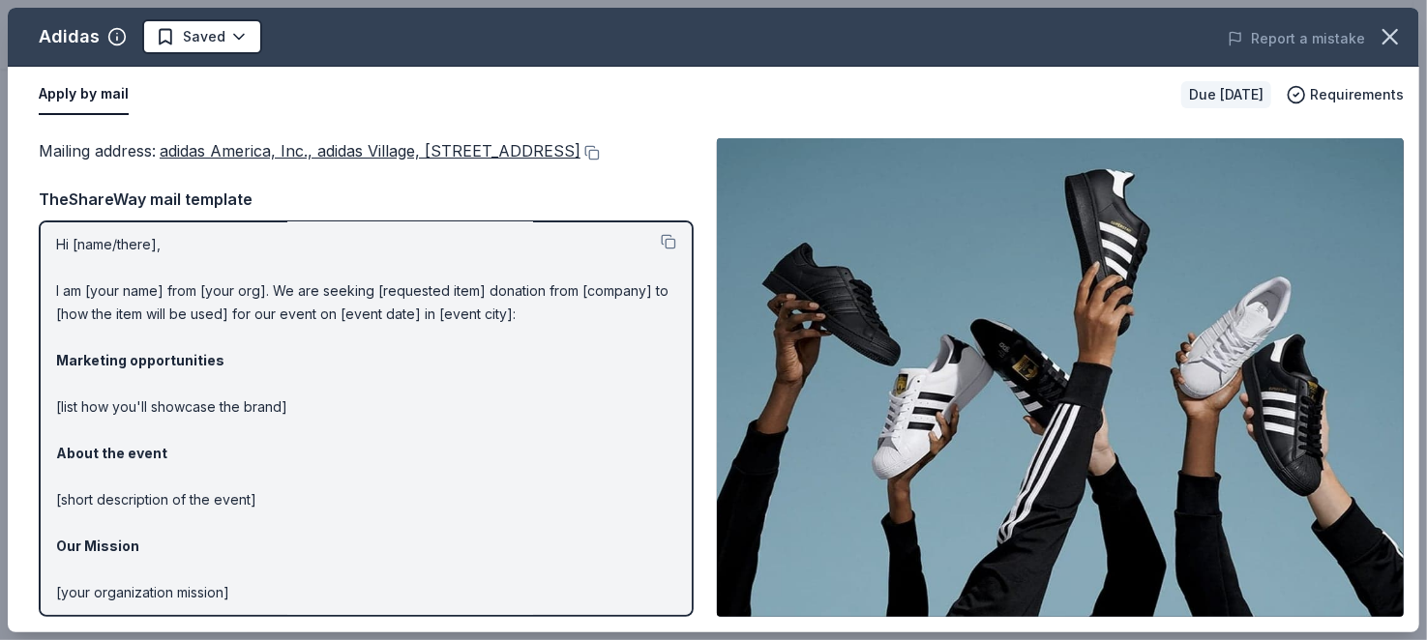
scroll to position [0, 0]
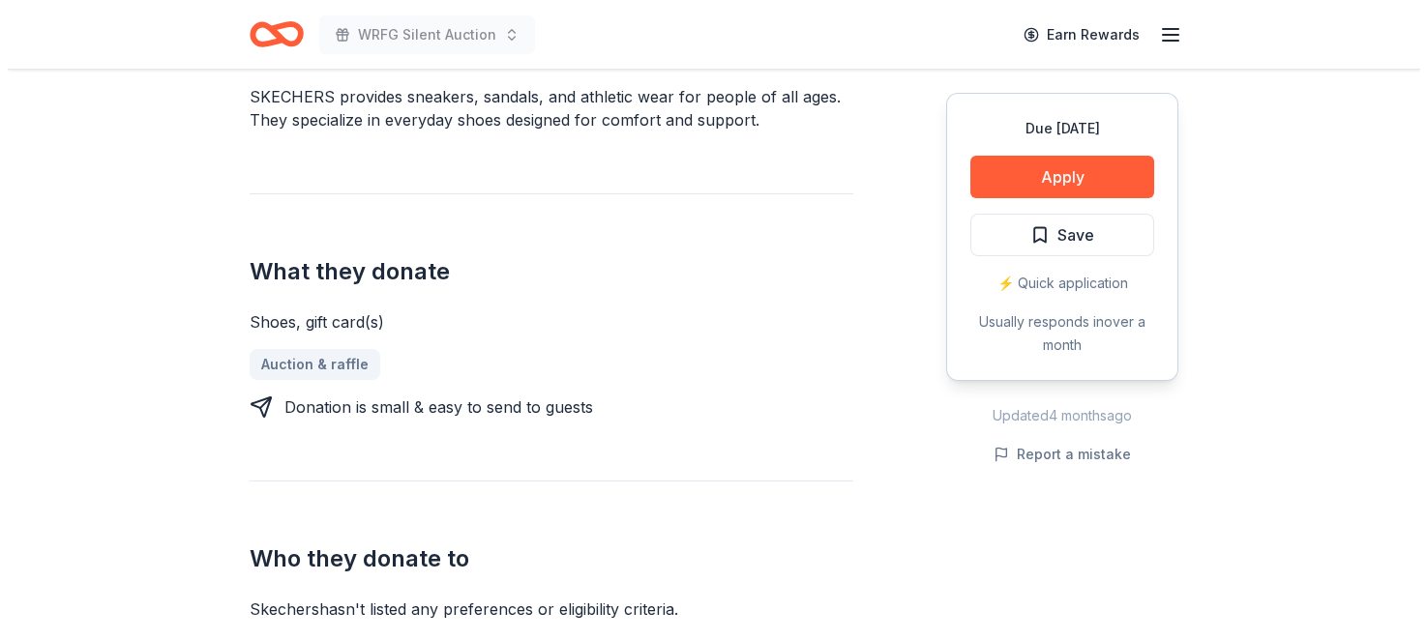
scroll to position [452, 0]
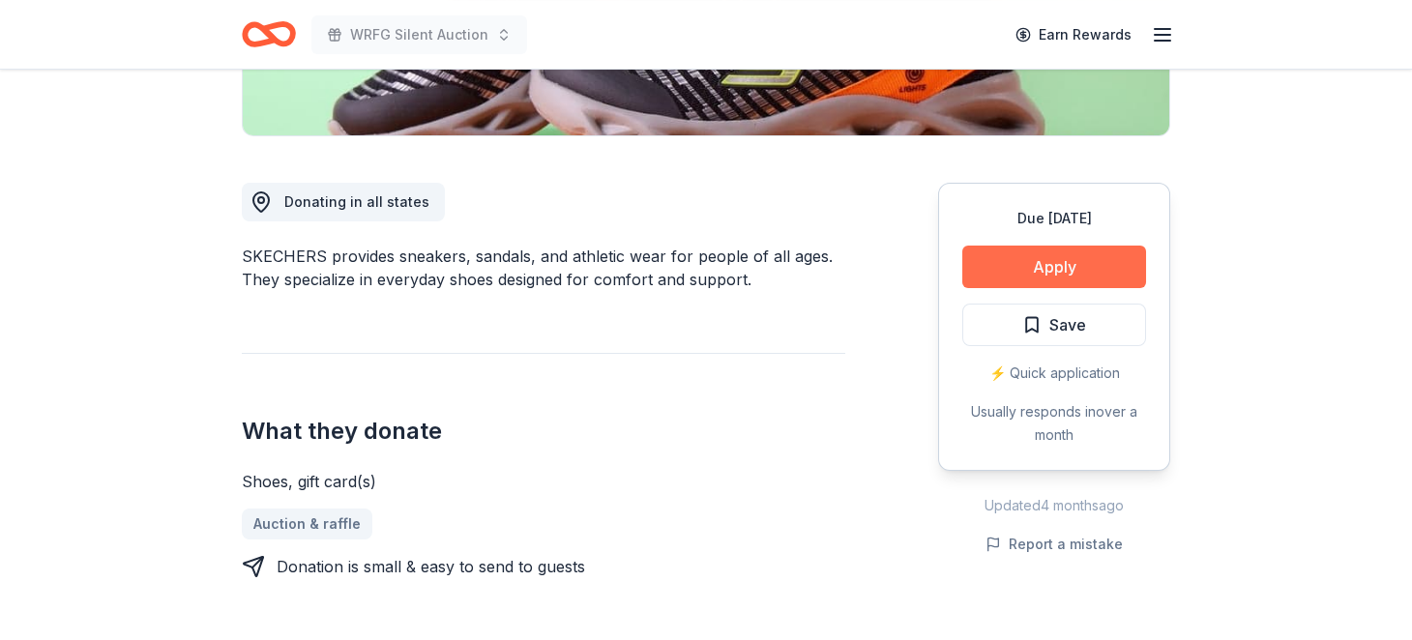
click at [1002, 288] on button "Apply" at bounding box center [1054, 267] width 184 height 43
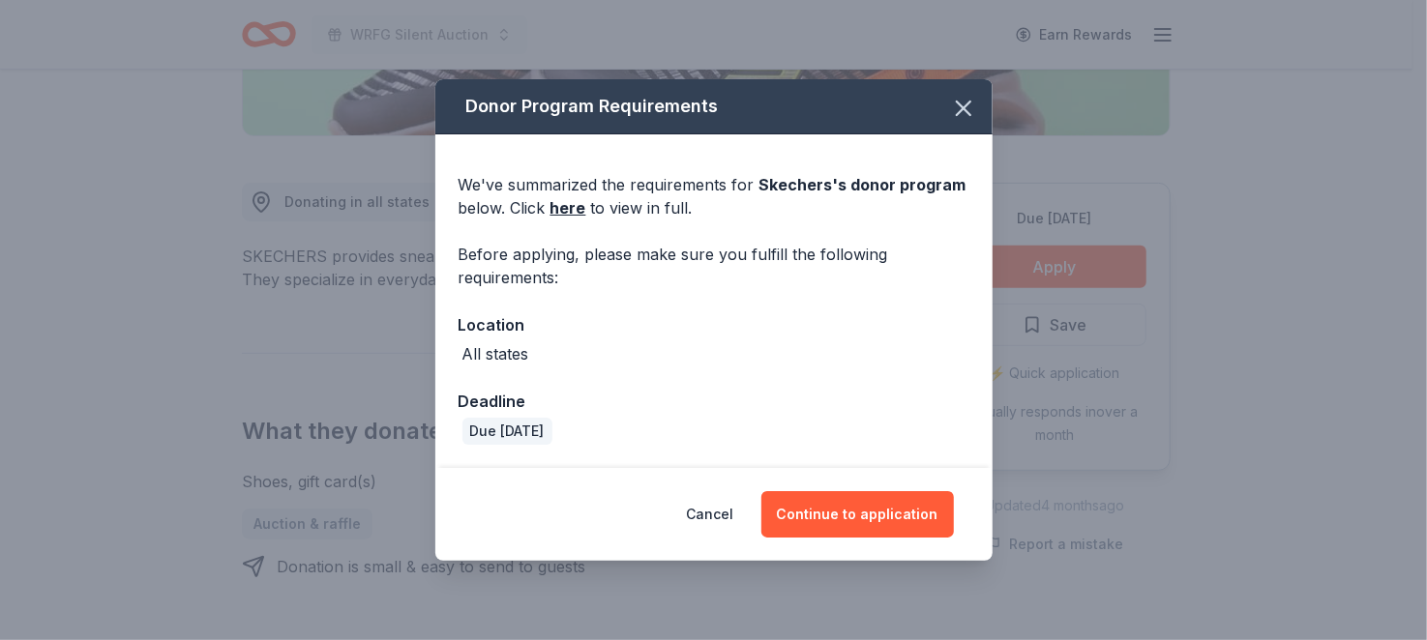
scroll to position [59, 0]
click at [949, 526] on button "Continue to application" at bounding box center [857, 514] width 192 height 46
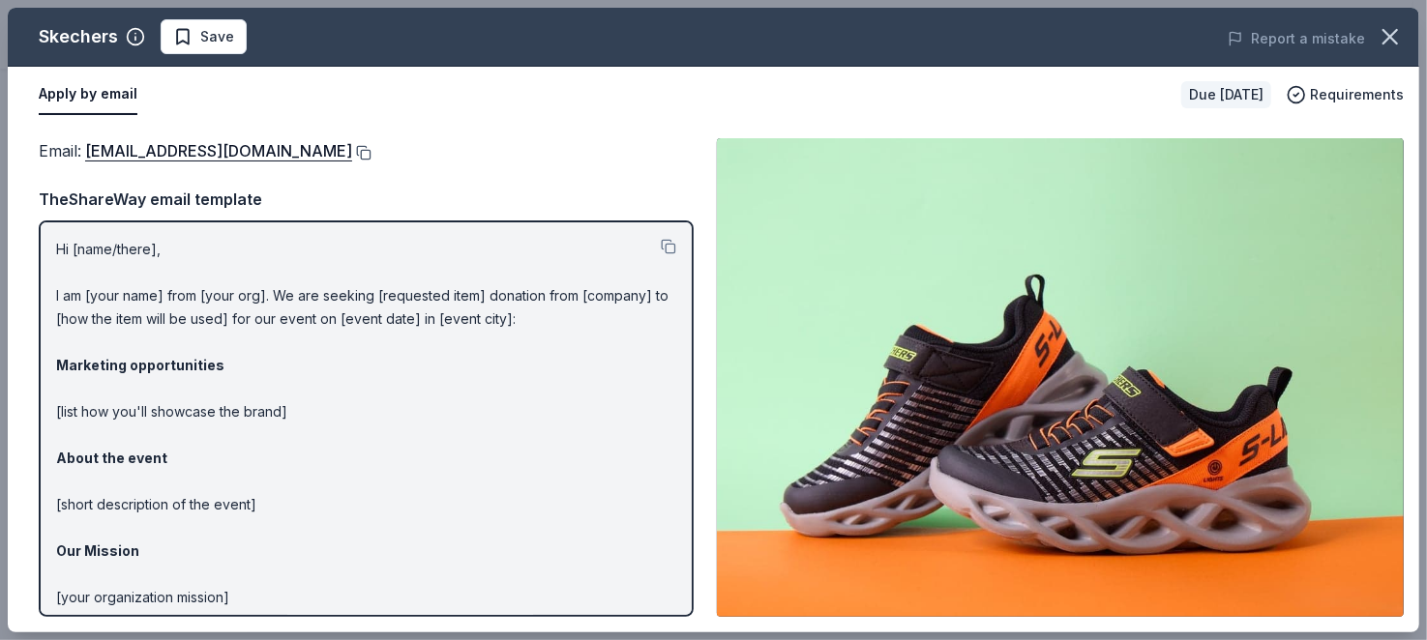
click at [368, 161] on button at bounding box center [361, 152] width 19 height 15
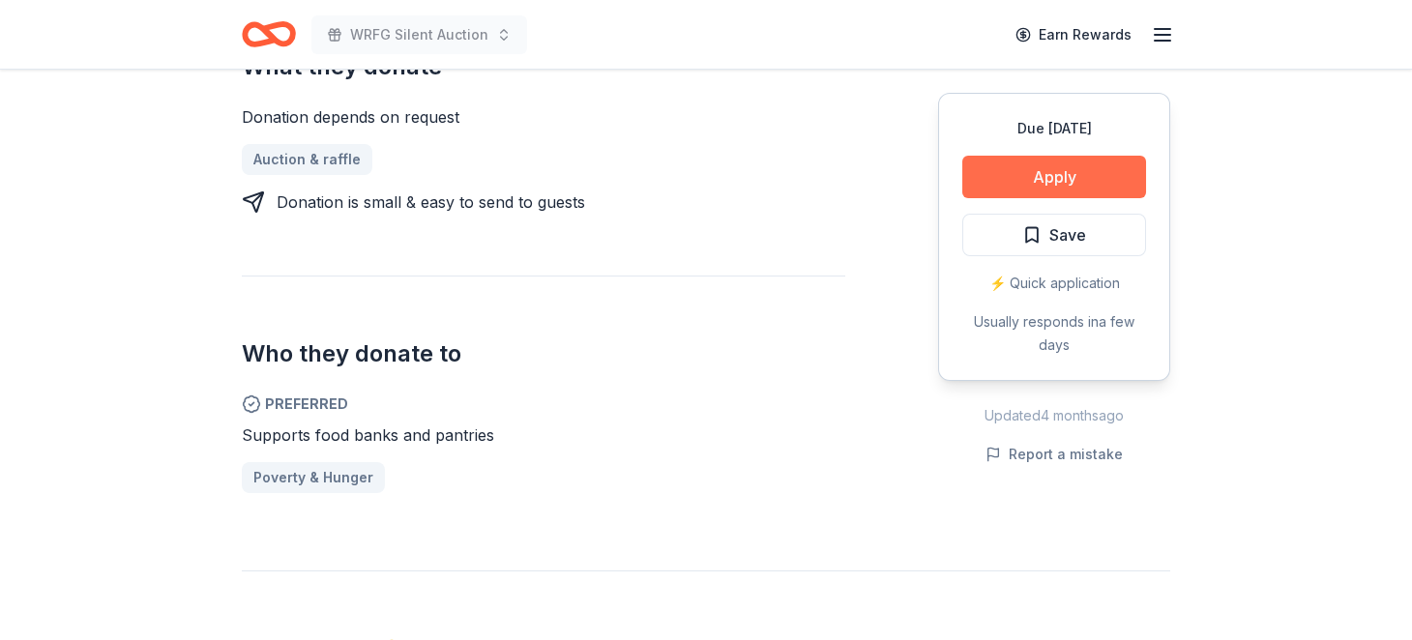
scroll to position [903, 0]
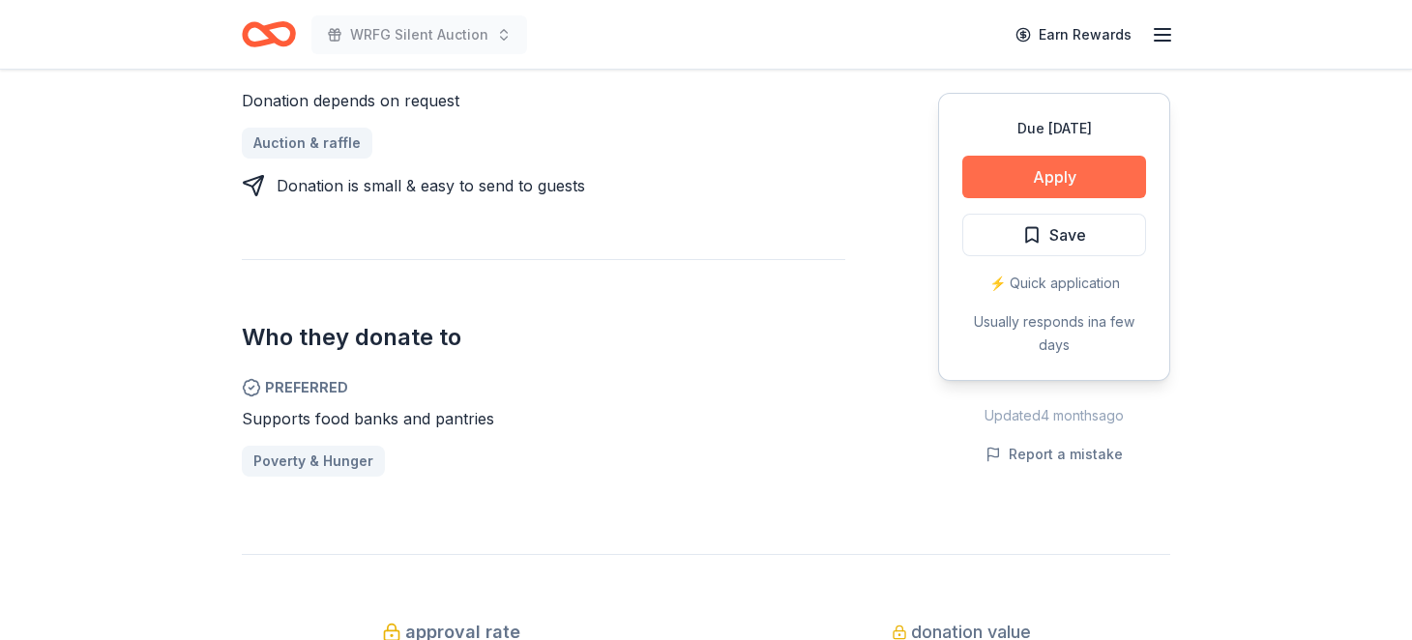
click at [991, 198] on button "Apply" at bounding box center [1054, 177] width 184 height 43
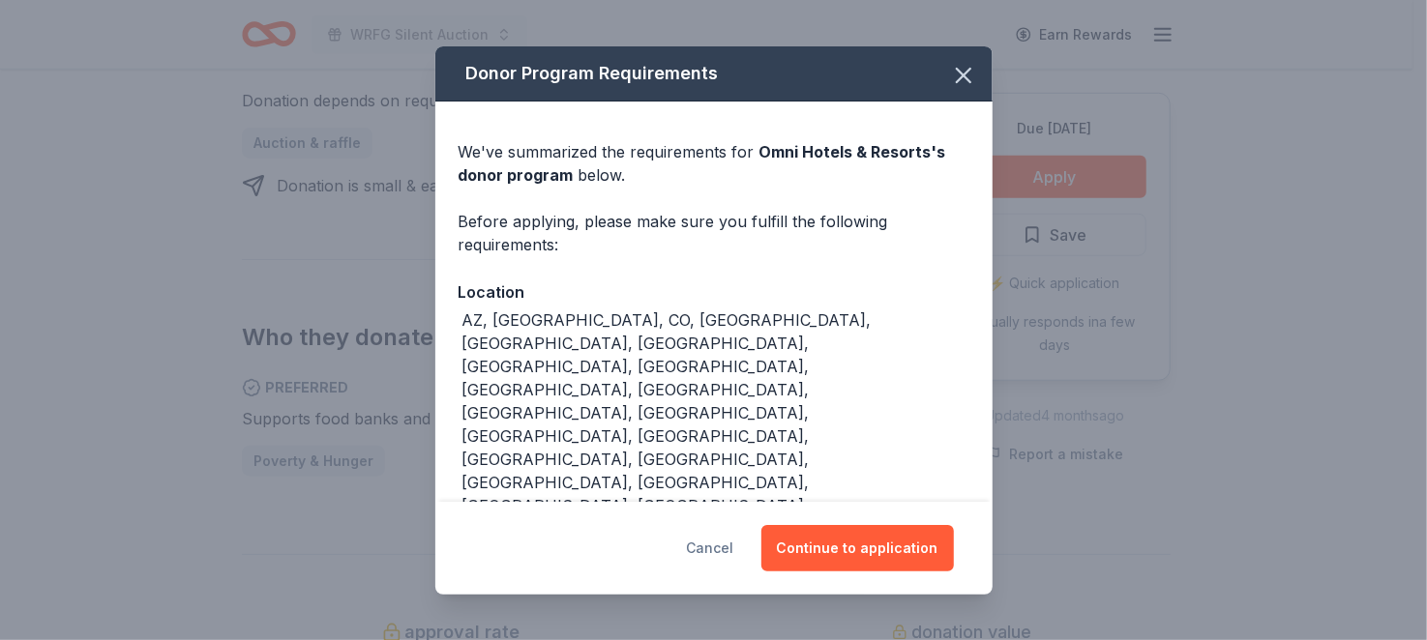
click at [734, 525] on button "Cancel" at bounding box center [710, 548] width 47 height 46
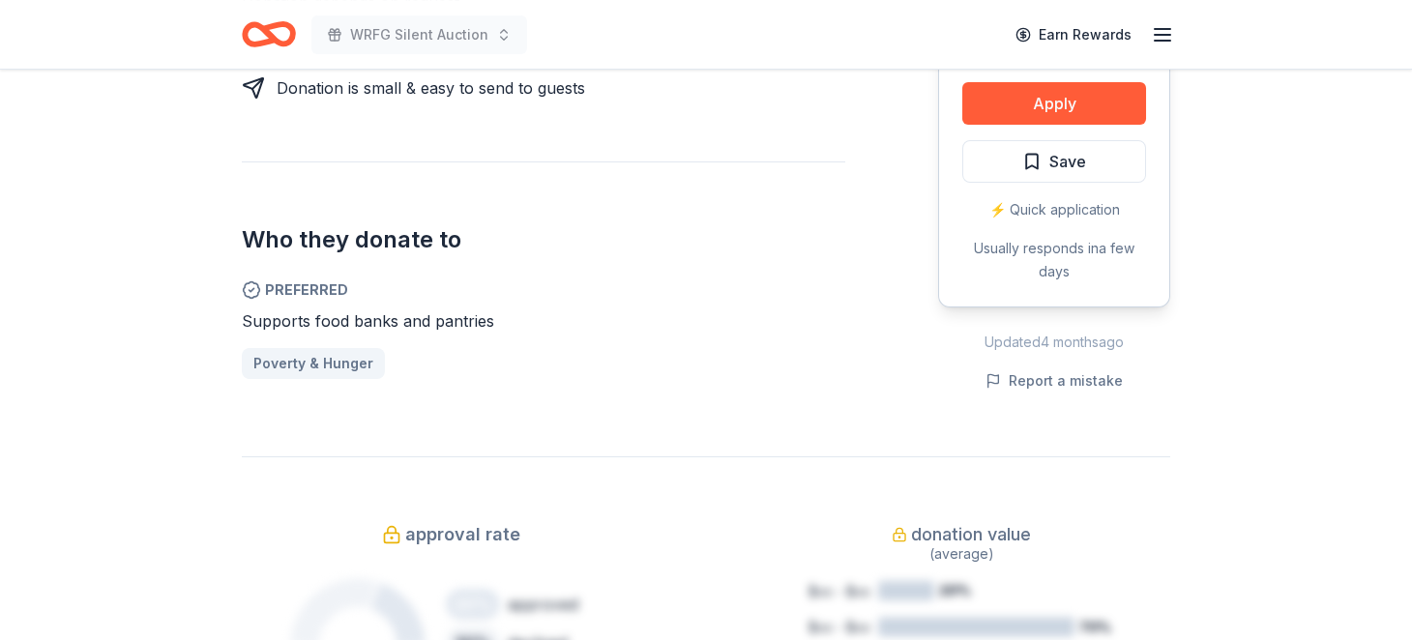
scroll to position [451, 0]
